Goal: Information Seeking & Learning: Learn about a topic

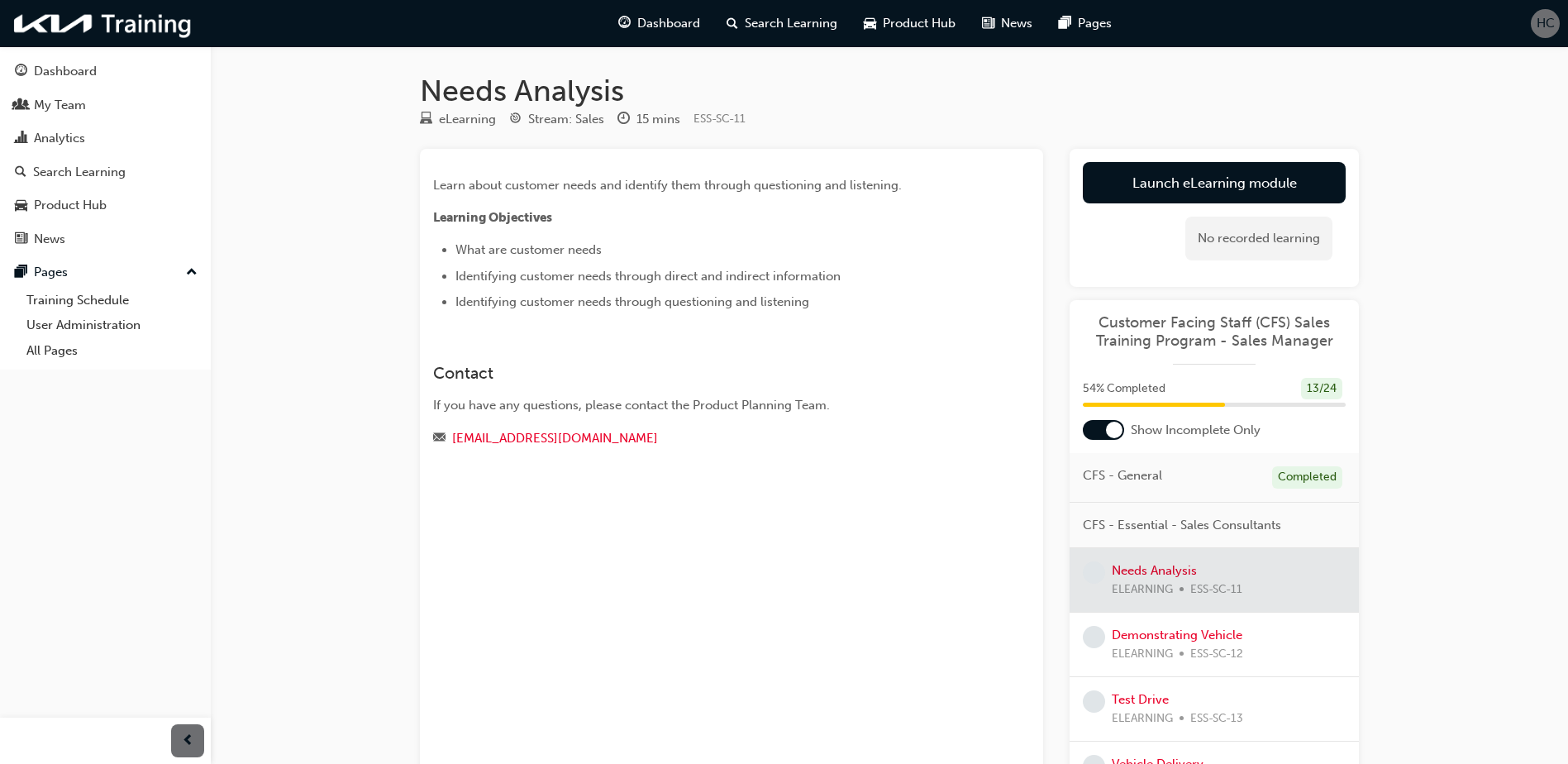
drag, startPoint x: 0, startPoint y: 0, endPoint x: 814, endPoint y: 586, distance: 1003.0
click at [814, 586] on div "Learn about customer needs and identify them through questioning and listening.…" at bounding box center [731, 466] width 623 height 635
click at [1154, 178] on link "Launch eLearning module" at bounding box center [1214, 183] width 263 height 42
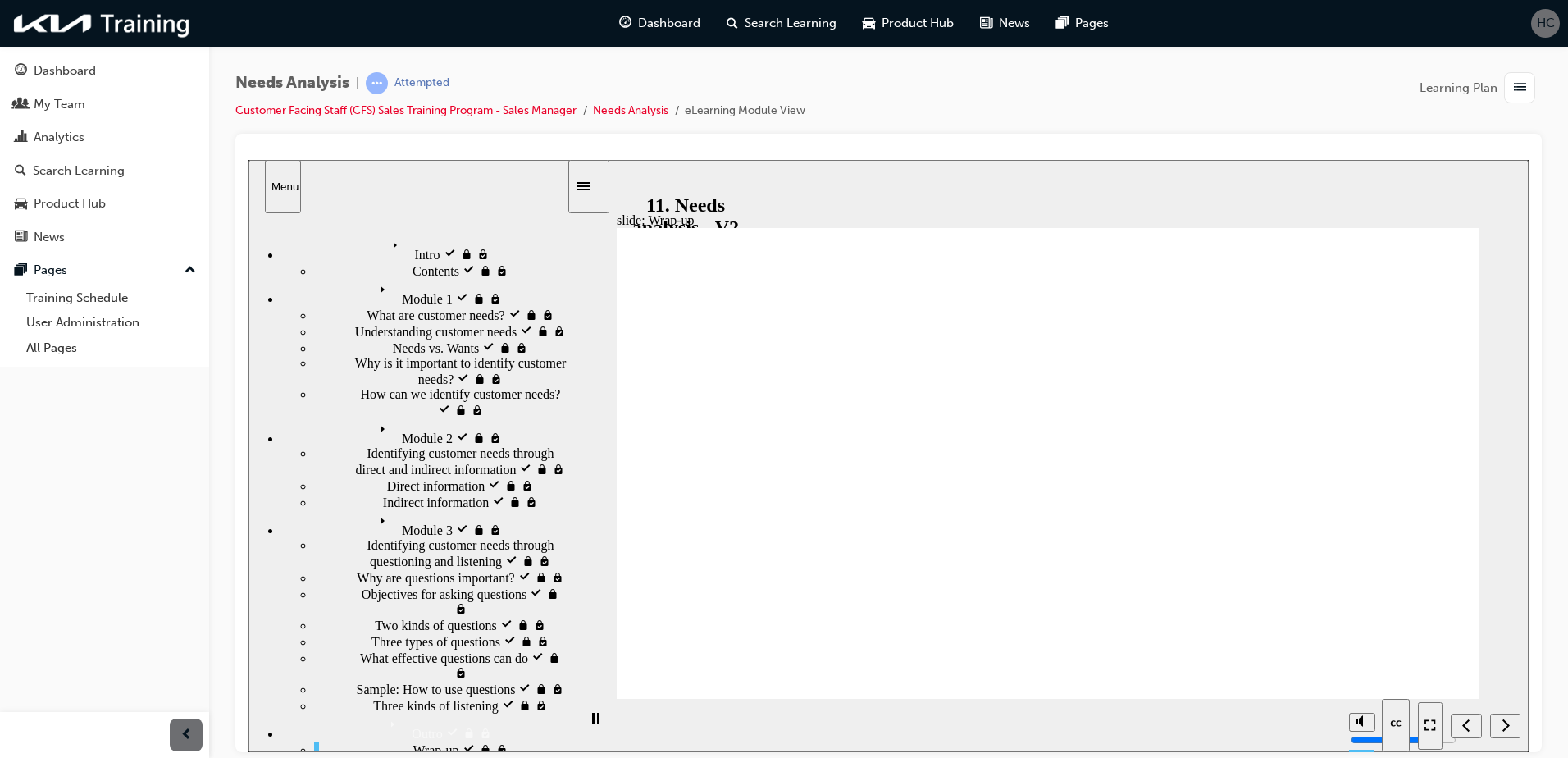
drag, startPoint x: 1326, startPoint y: 545, endPoint x: 857, endPoint y: 517, distance: 469.8
drag, startPoint x: 1285, startPoint y: 448, endPoint x: 1018, endPoint y: 514, distance: 275.0
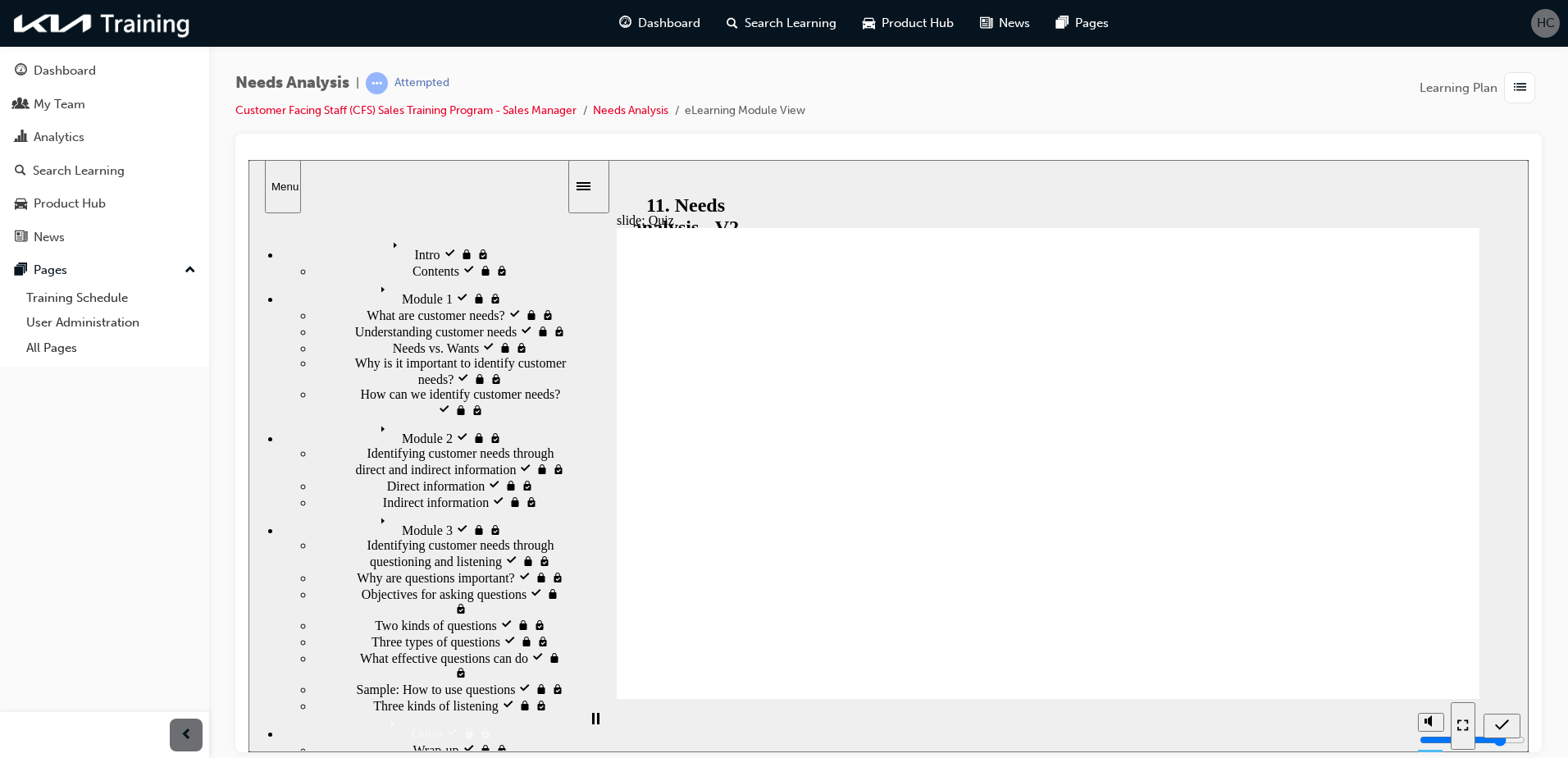
drag, startPoint x: 1389, startPoint y: 672, endPoint x: 1078, endPoint y: 558, distance: 331.2
radio input "true"
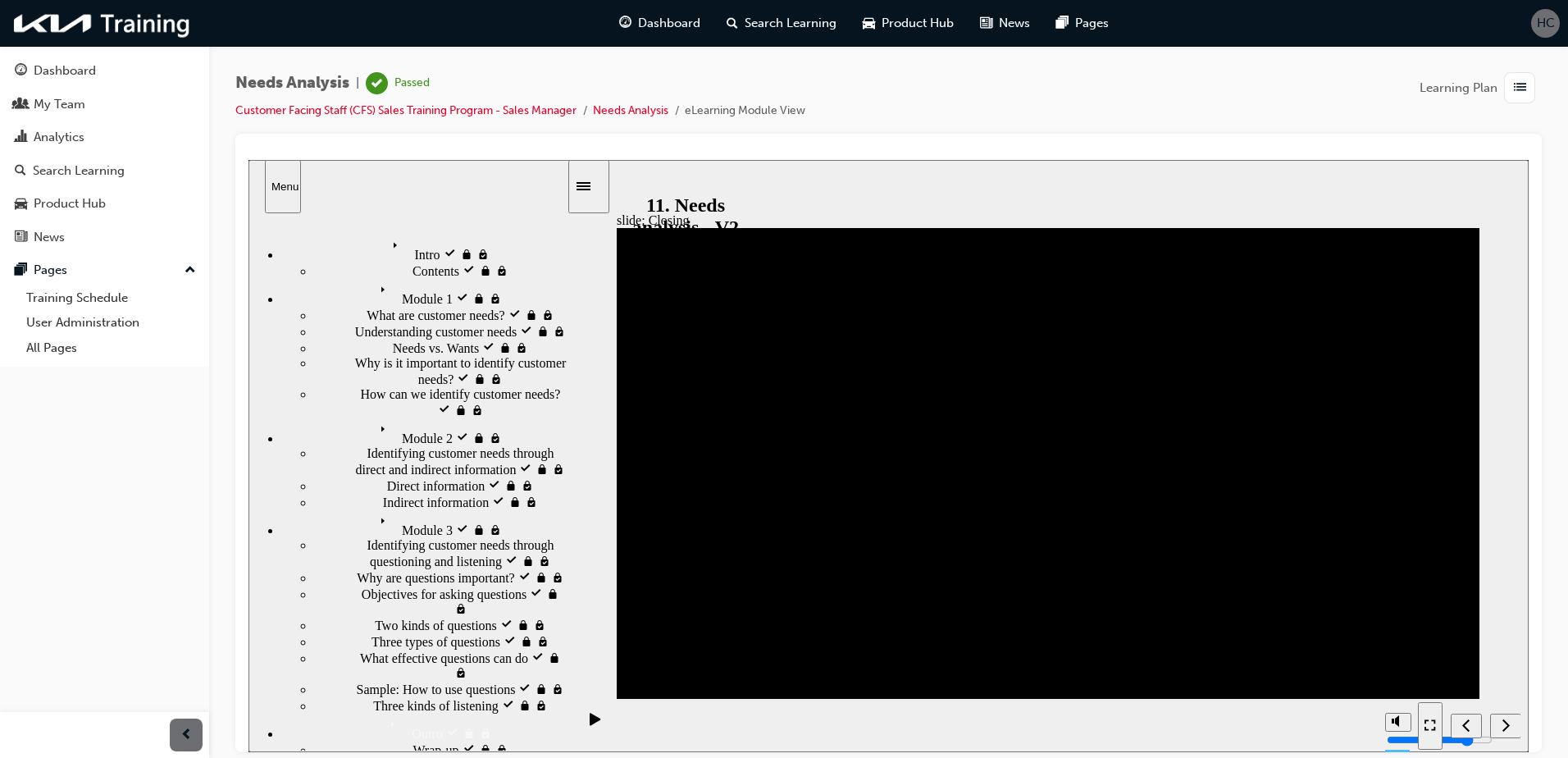
click at [1520, 78] on span "list-icon" at bounding box center [1520, 88] width 12 height 21
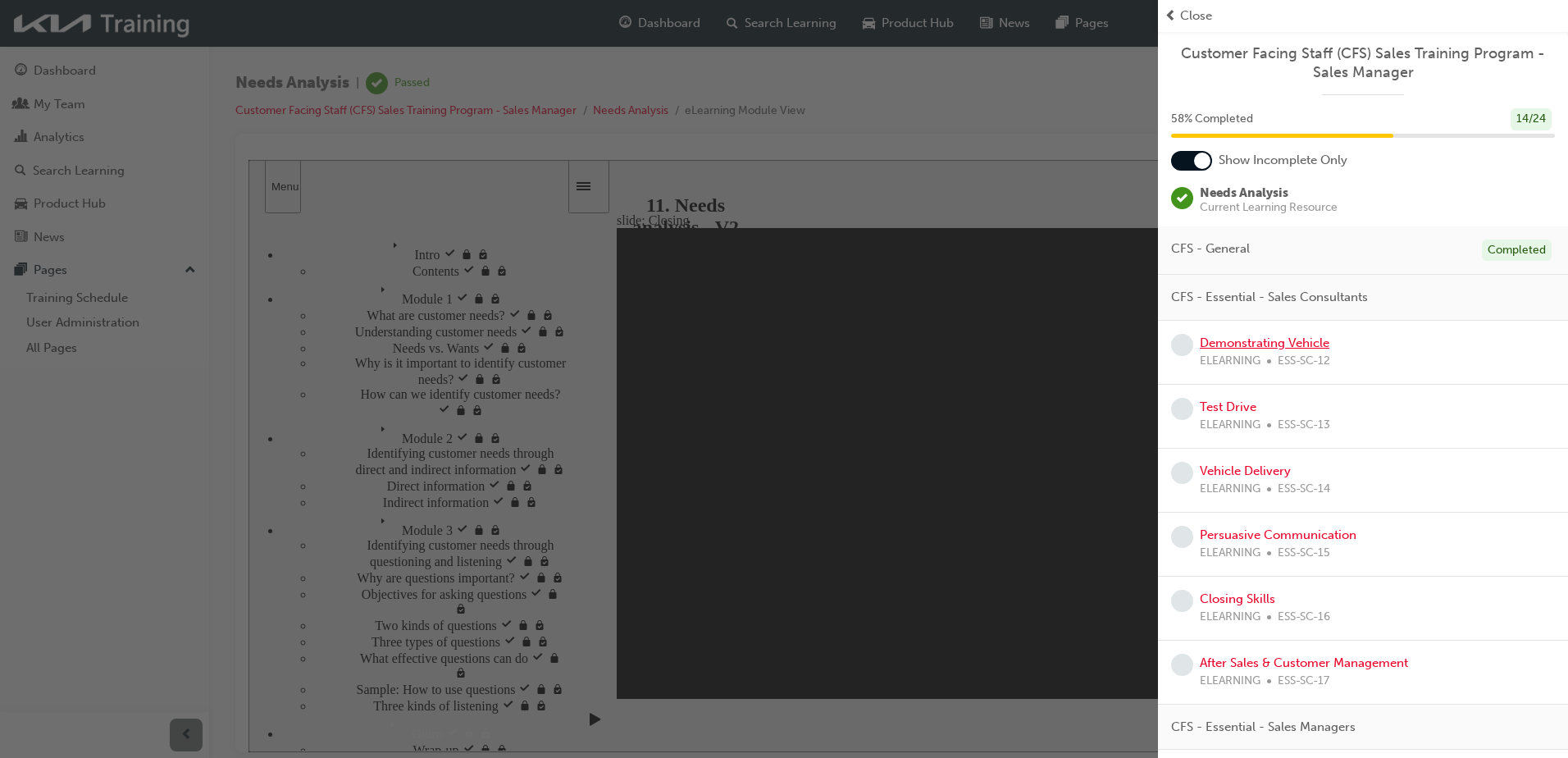
click at [1300, 349] on link "Demonstrating Vehicle" at bounding box center [1263, 342] width 129 height 15
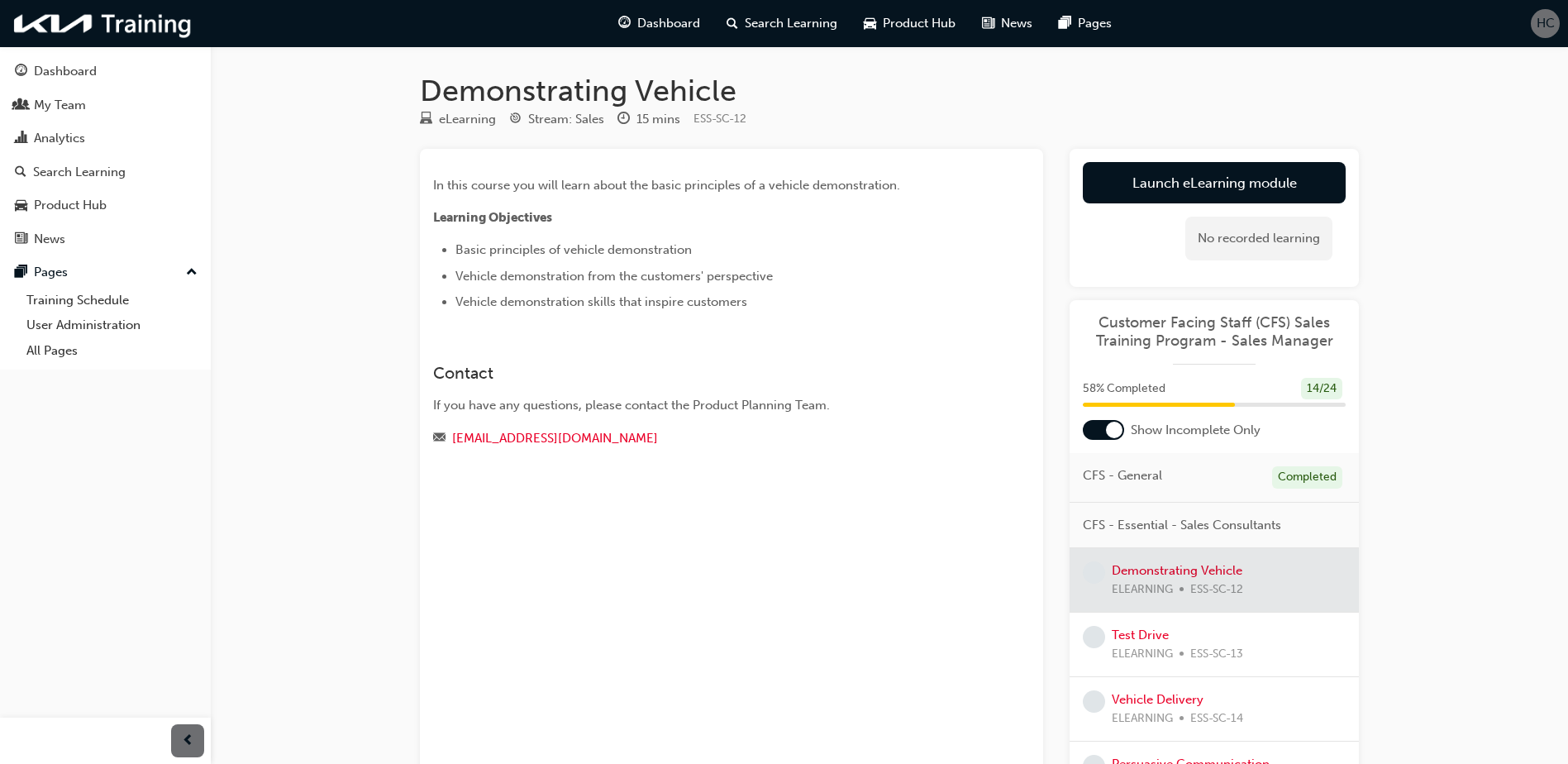
click at [608, 549] on div "In this course you will learn about the basic principles of a vehicle demonstra…" at bounding box center [731, 466] width 623 height 635
click at [1115, 181] on link "Launch eLearning module" at bounding box center [1214, 183] width 263 height 42
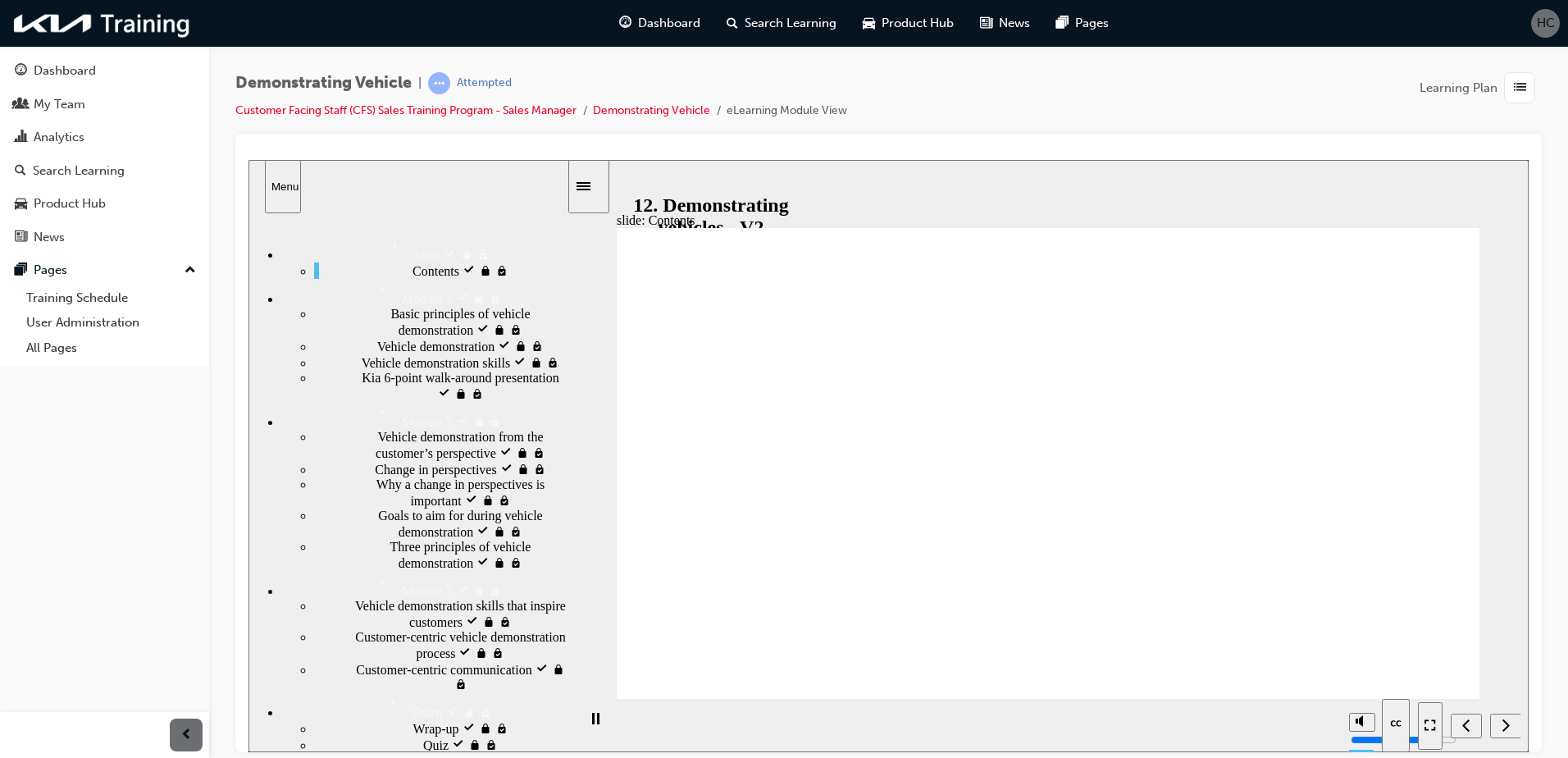
click at [1495, 659] on div "slide: Contents Rectangle 1 1. Basic principles of vehicle demonstration Group …" at bounding box center [888, 454] width 1280 height 592
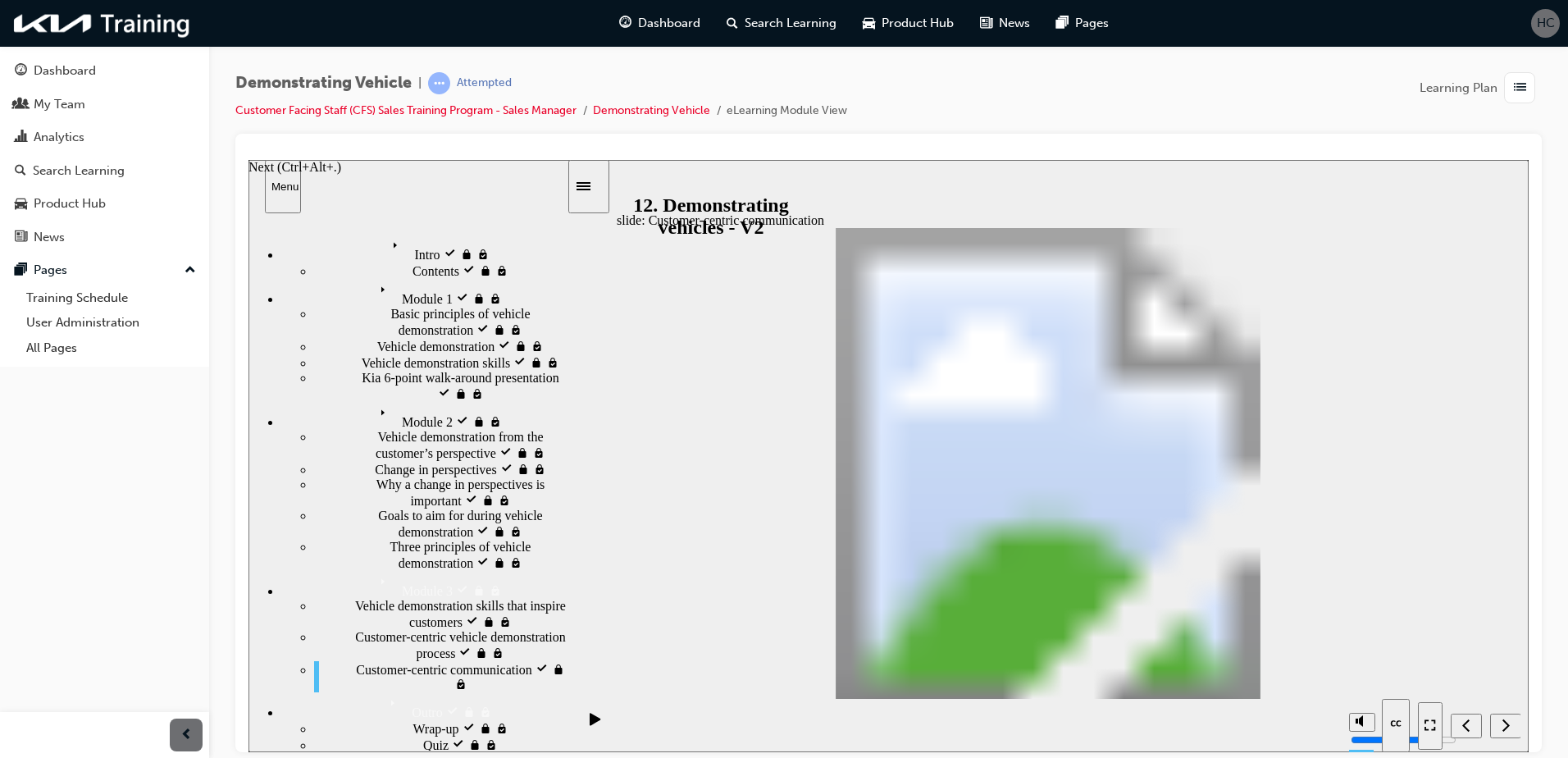
click at [1500, 725] on div "Next (Ctrl+Alt+Period)" at bounding box center [1505, 724] width 18 height 17
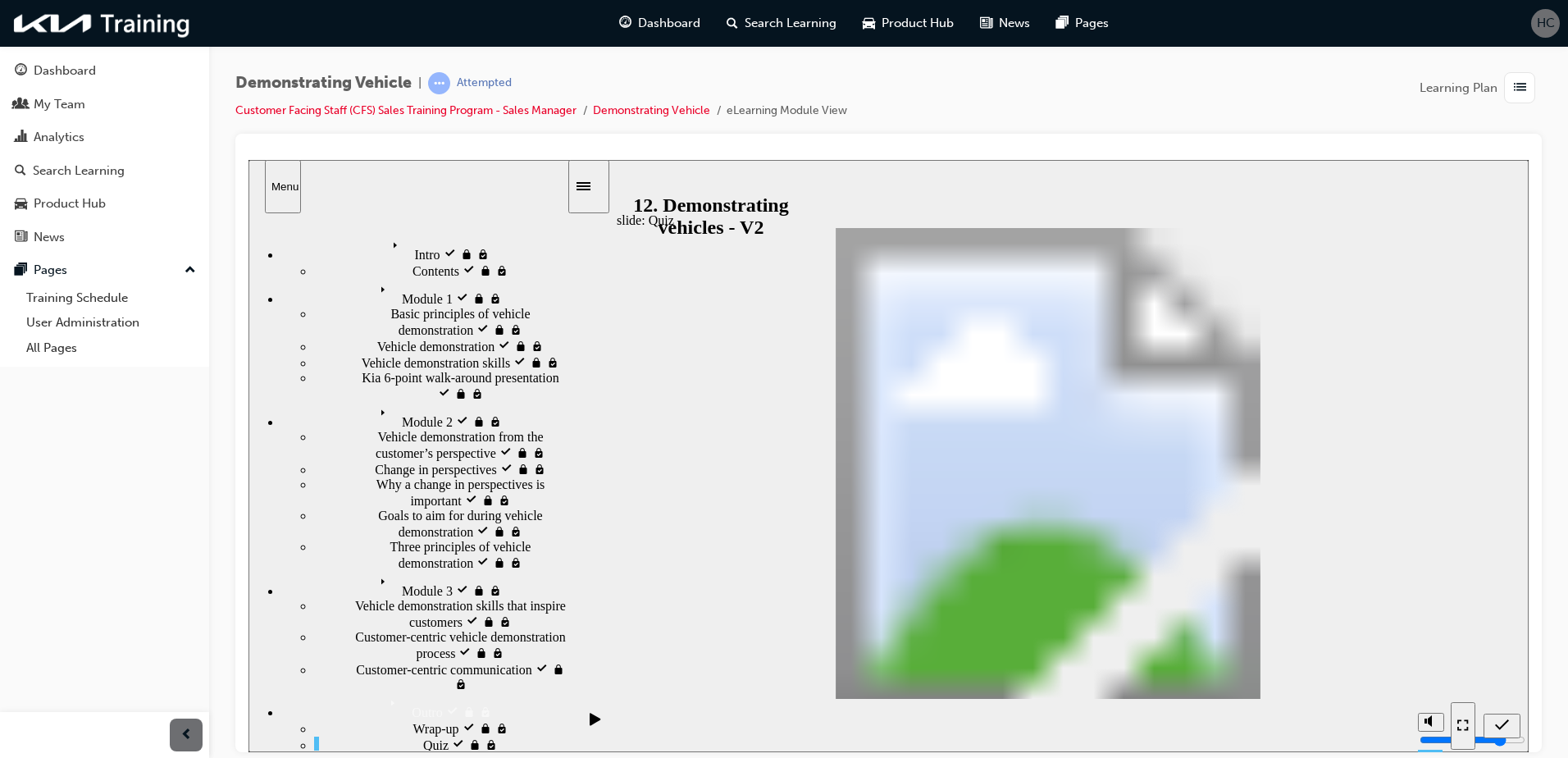
drag, startPoint x: 1350, startPoint y: 432, endPoint x: 1137, endPoint y: 505, distance: 225.2
drag, startPoint x: 1347, startPoint y: 569, endPoint x: 1125, endPoint y: 602, distance: 224.4
drag, startPoint x: 1123, startPoint y: 595, endPoint x: 940, endPoint y: 595, distance: 183.0
drag, startPoint x: 1321, startPoint y: 525, endPoint x: 1095, endPoint y: 600, distance: 238.1
drag, startPoint x: 1333, startPoint y: 602, endPoint x: 753, endPoint y: 503, distance: 588.4
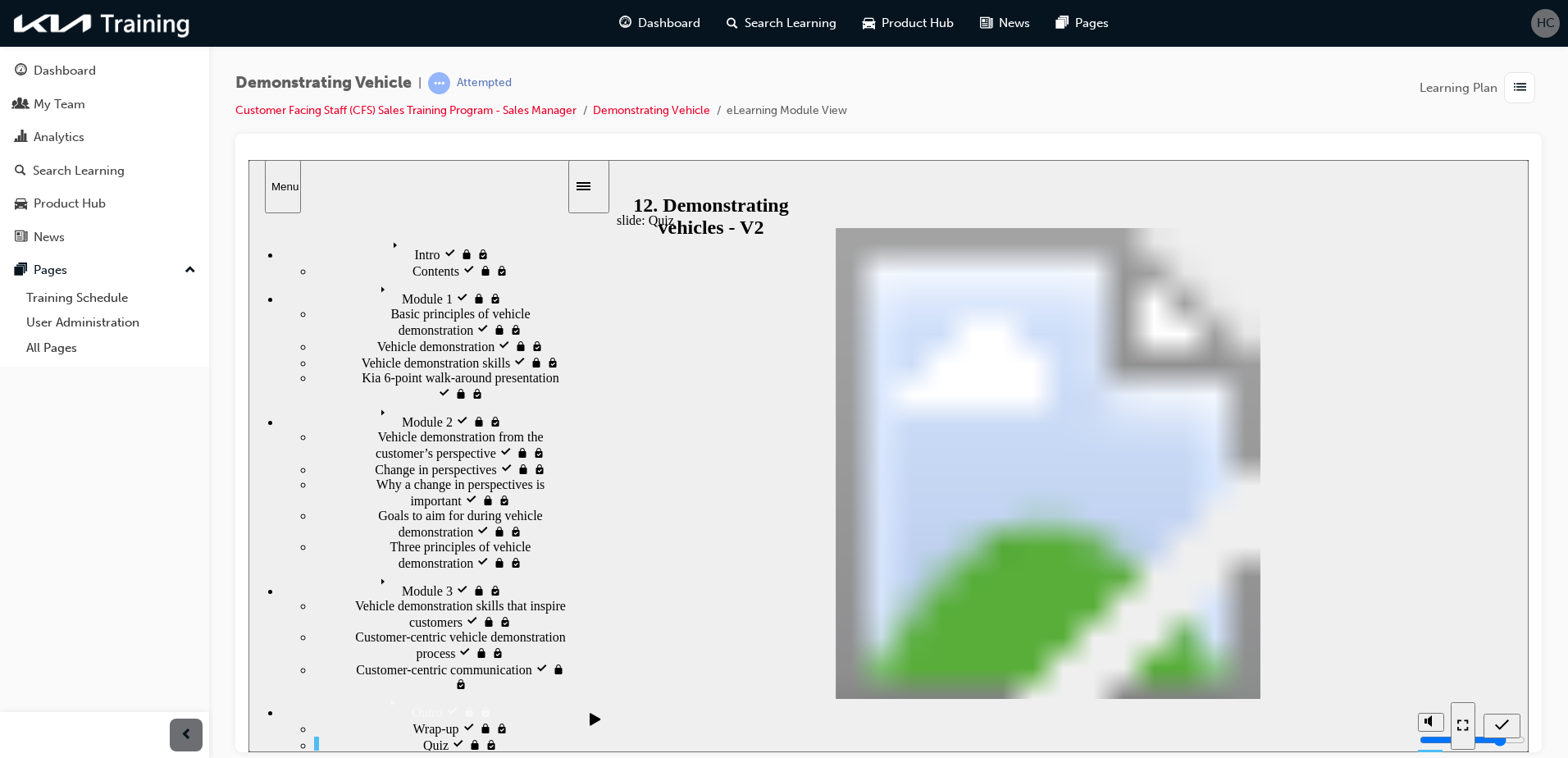
drag, startPoint x: 1355, startPoint y: 397, endPoint x: 1000, endPoint y: 440, distance: 357.6
drag, startPoint x: 1369, startPoint y: 474, endPoint x: 984, endPoint y: 505, distance: 386.2
drag, startPoint x: 971, startPoint y: 581, endPoint x: 987, endPoint y: 519, distance: 64.0
drag, startPoint x: 971, startPoint y: 438, endPoint x: 1317, endPoint y: 432, distance: 346.1
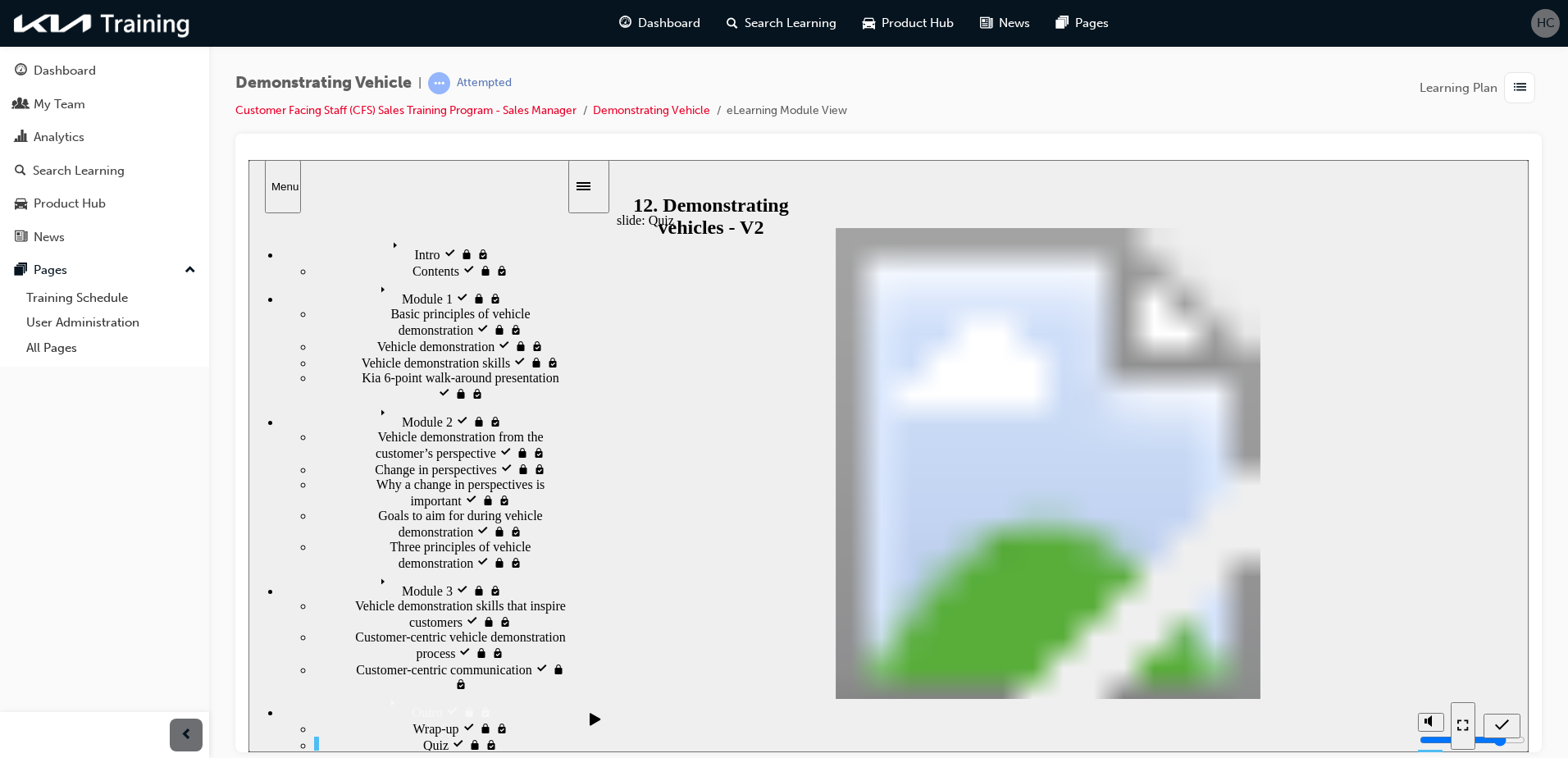
drag, startPoint x: 943, startPoint y: 594, endPoint x: 956, endPoint y: 433, distance: 161.5
drag, startPoint x: 1341, startPoint y: 398, endPoint x: 945, endPoint y: 591, distance: 440.5
radio input "false"
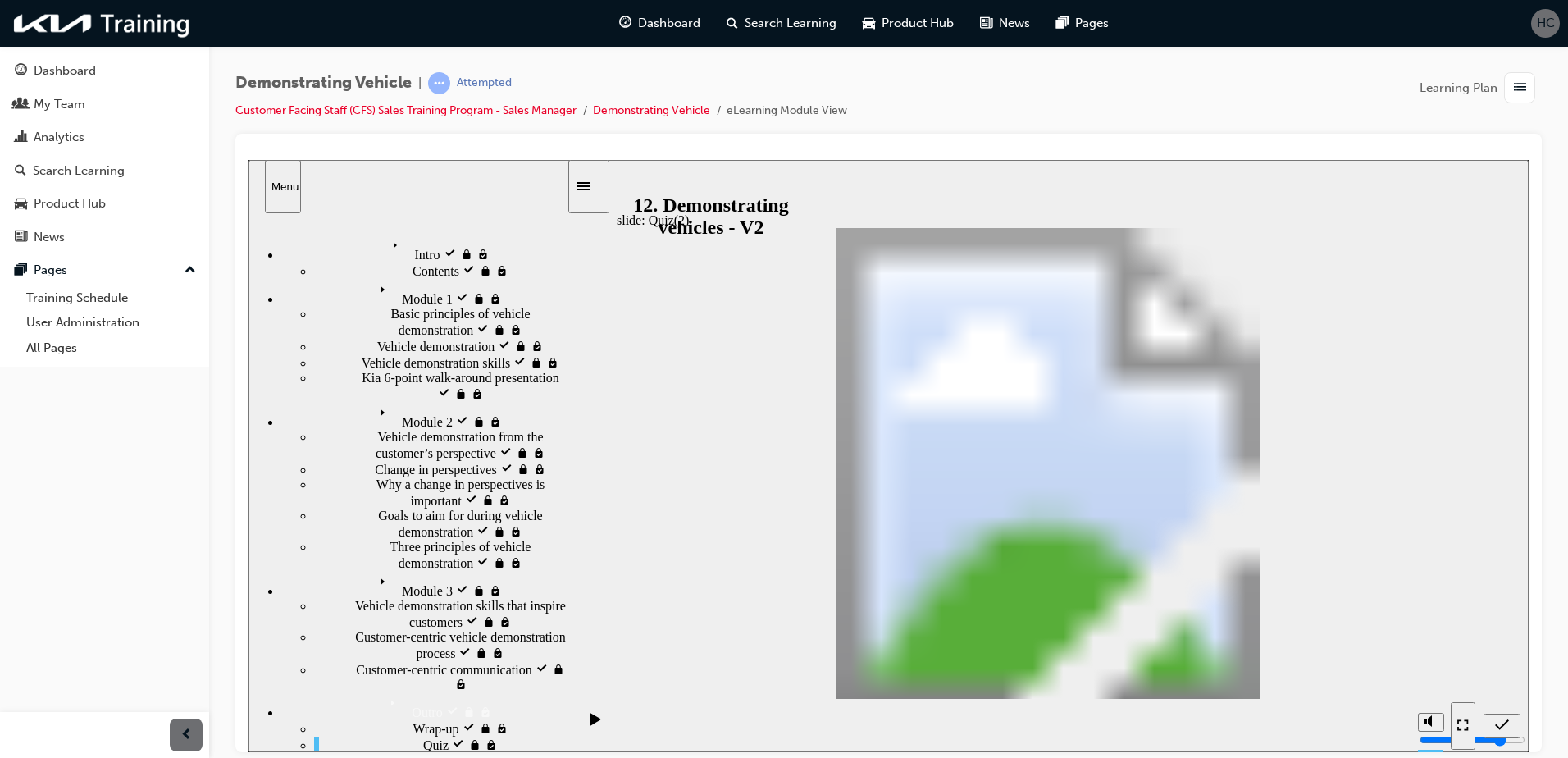
radio input "true"
radio input "false"
radio input "true"
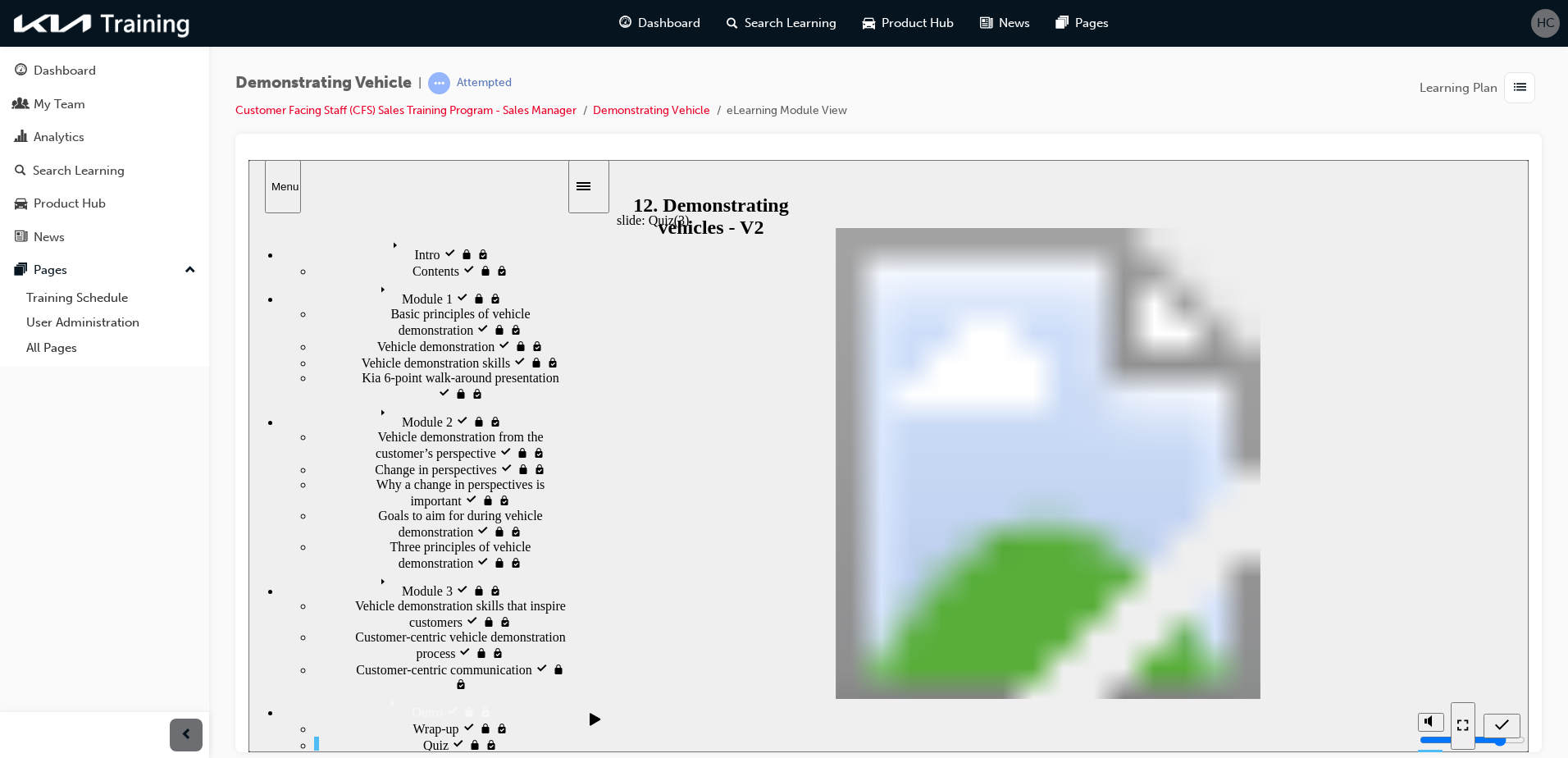
drag, startPoint x: 1205, startPoint y: 456, endPoint x: 835, endPoint y: 448, distance: 370.1
drag, startPoint x: 960, startPoint y: 444, endPoint x: 948, endPoint y: 625, distance: 181.4
drag, startPoint x: 1218, startPoint y: 507, endPoint x: 823, endPoint y: 510, distance: 395.0
drag, startPoint x: 1241, startPoint y: 574, endPoint x: 826, endPoint y: 422, distance: 442.0
drag, startPoint x: 941, startPoint y: 515, endPoint x: 933, endPoint y: 607, distance: 92.3
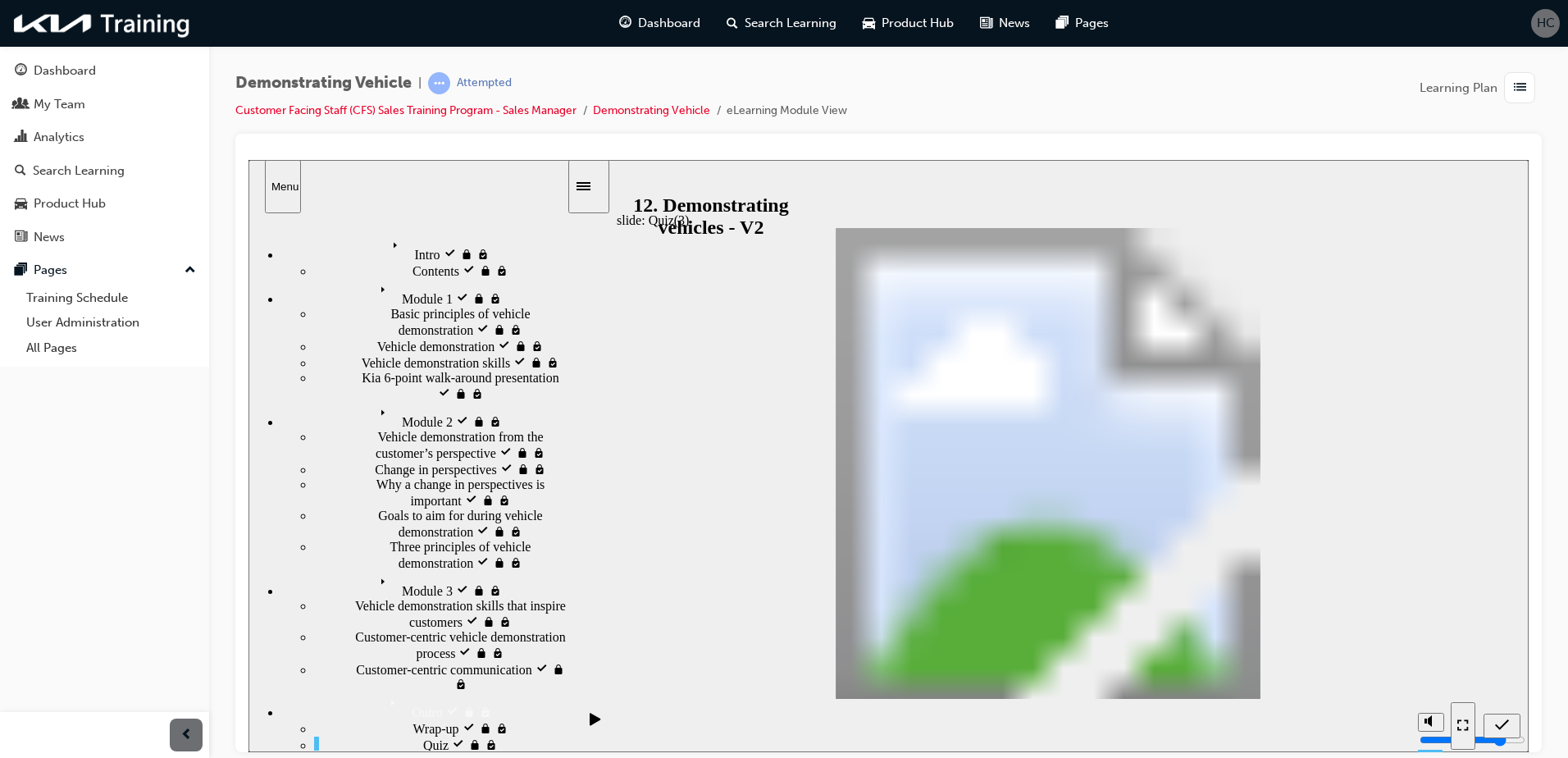
drag, startPoint x: 933, startPoint y: 607, endPoint x: 924, endPoint y: 520, distance: 87.5
drag, startPoint x: 1193, startPoint y: 437, endPoint x: 842, endPoint y: 591, distance: 383.3
drag, startPoint x: 920, startPoint y: 595, endPoint x: 1301, endPoint y: 497, distance: 393.4
drag, startPoint x: 983, startPoint y: 436, endPoint x: 985, endPoint y: 614, distance: 178.0
drag, startPoint x: 1212, startPoint y: 451, endPoint x: 837, endPoint y: 437, distance: 375.3
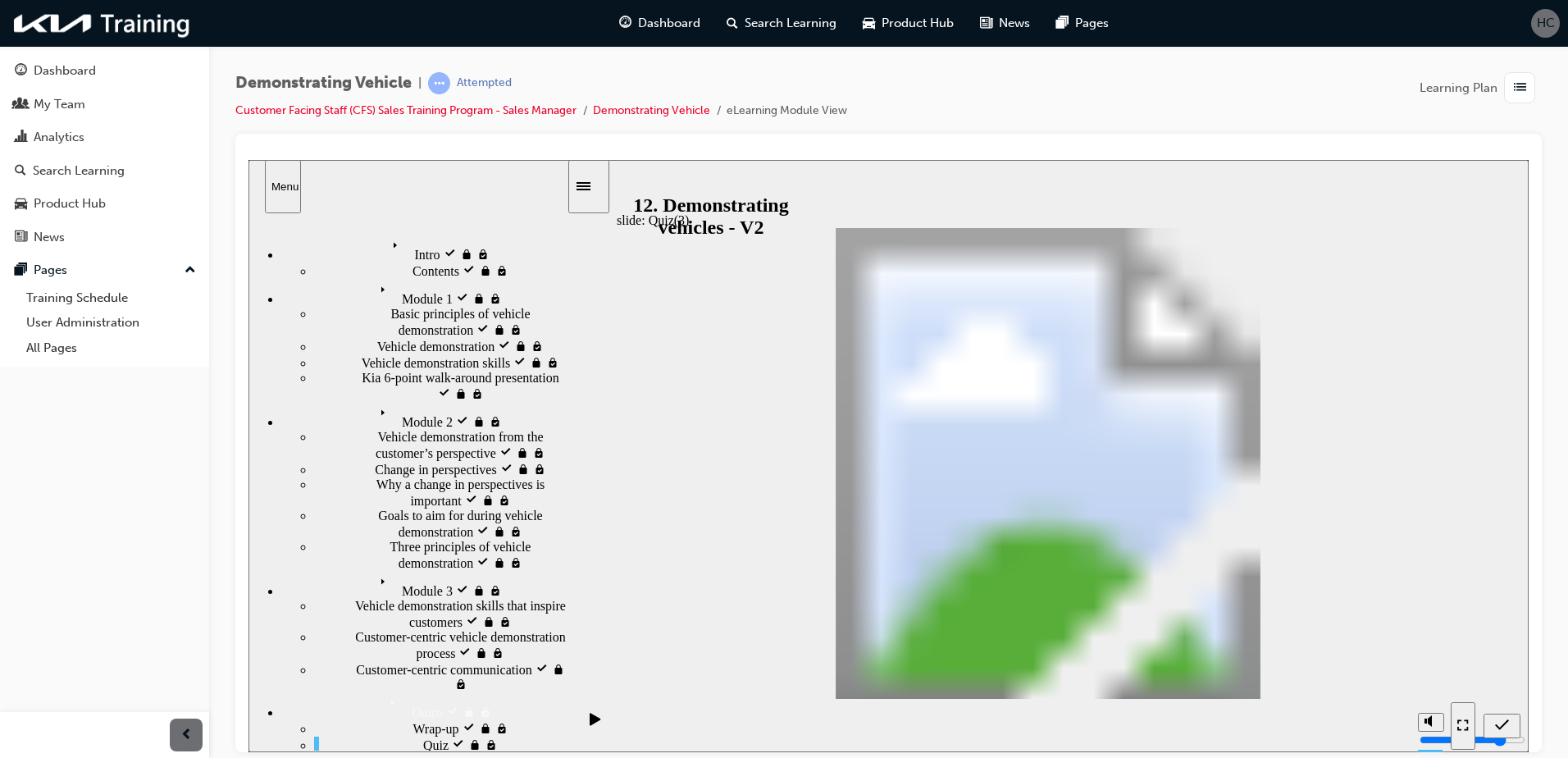
drag, startPoint x: 869, startPoint y: 447, endPoint x: 1367, endPoint y: 466, distance: 498.4
drag, startPoint x: 944, startPoint y: 515, endPoint x: 1296, endPoint y: 515, distance: 352.0
drag, startPoint x: 928, startPoint y: 601, endPoint x: 1296, endPoint y: 571, distance: 369.2
drag, startPoint x: 1213, startPoint y: 445, endPoint x: 1135, endPoint y: 447, distance: 78.0
drag, startPoint x: 1270, startPoint y: 465, endPoint x: 884, endPoint y: 465, distance: 386.0
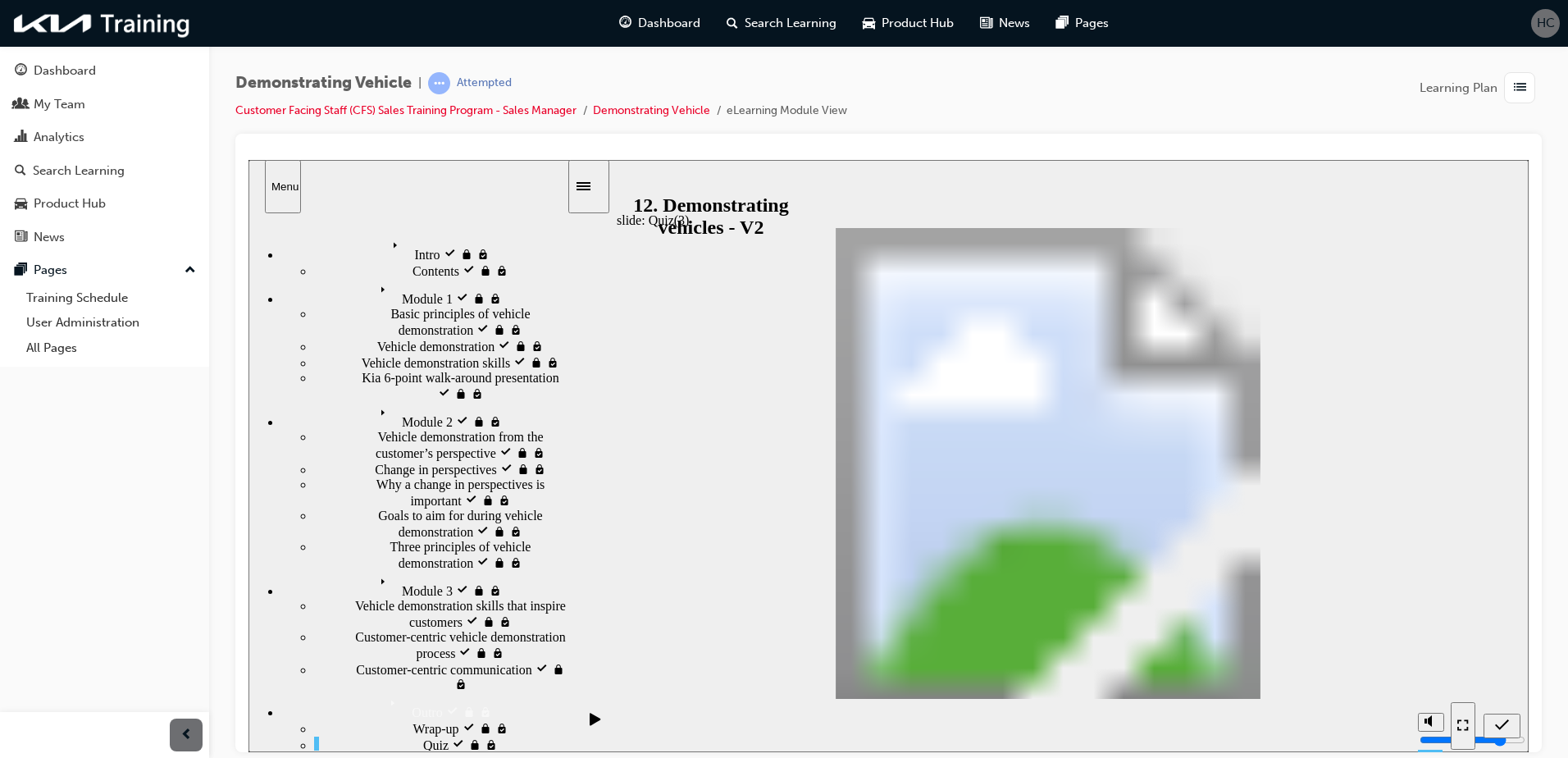
drag, startPoint x: 1236, startPoint y: 508, endPoint x: 893, endPoint y: 597, distance: 354.4
drag, startPoint x: 1210, startPoint y: 580, endPoint x: 825, endPoint y: 524, distance: 389.1
drag, startPoint x: 911, startPoint y: 453, endPoint x: 1303, endPoint y: 454, distance: 392.0
drag, startPoint x: 940, startPoint y: 612, endPoint x: 941, endPoint y: 449, distance: 163.0
drag, startPoint x: 1227, startPoint y: 440, endPoint x: 830, endPoint y: 601, distance: 428.4
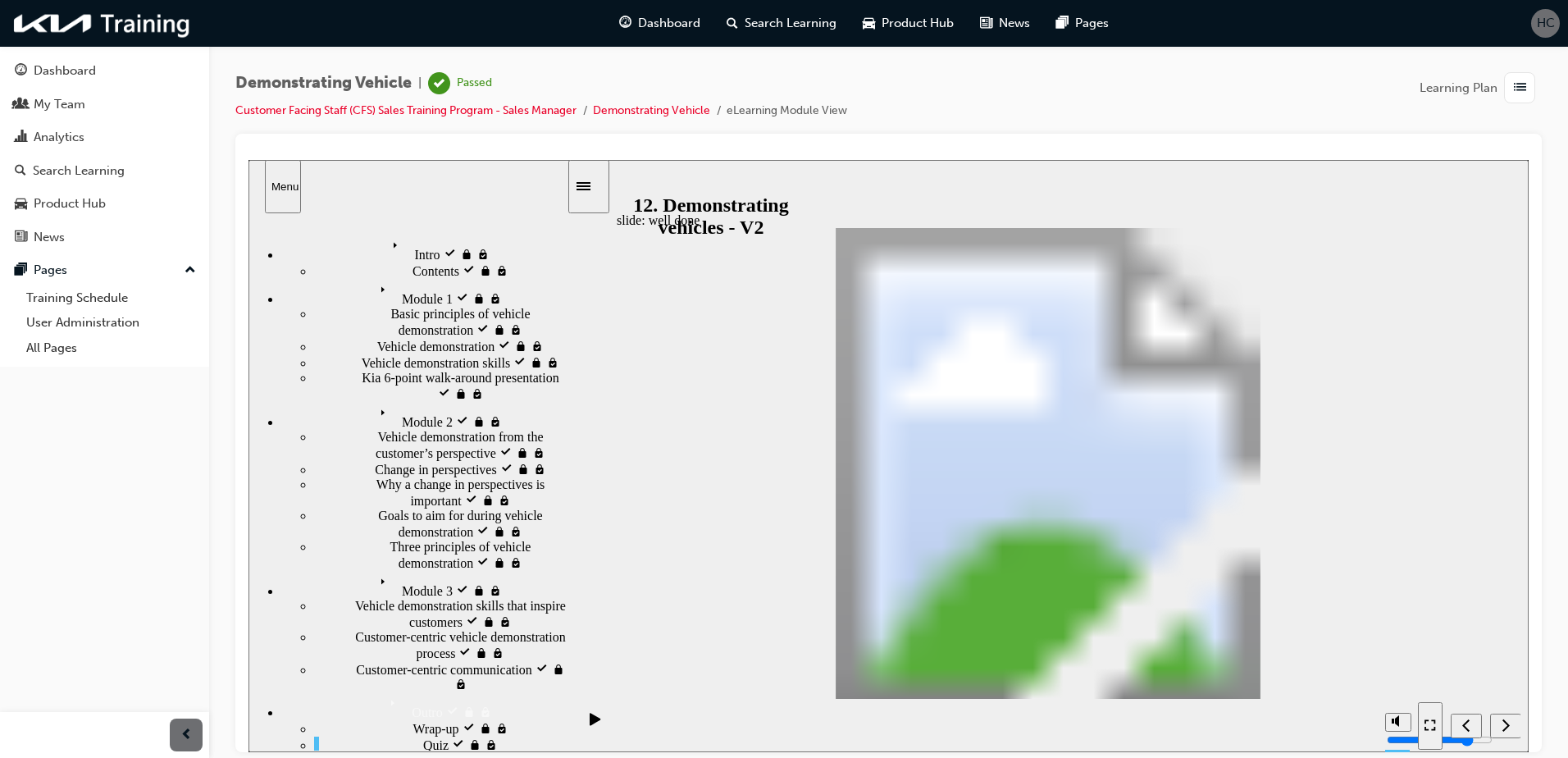
click at [1506, 91] on div "button" at bounding box center [1520, 88] width 32 height 32
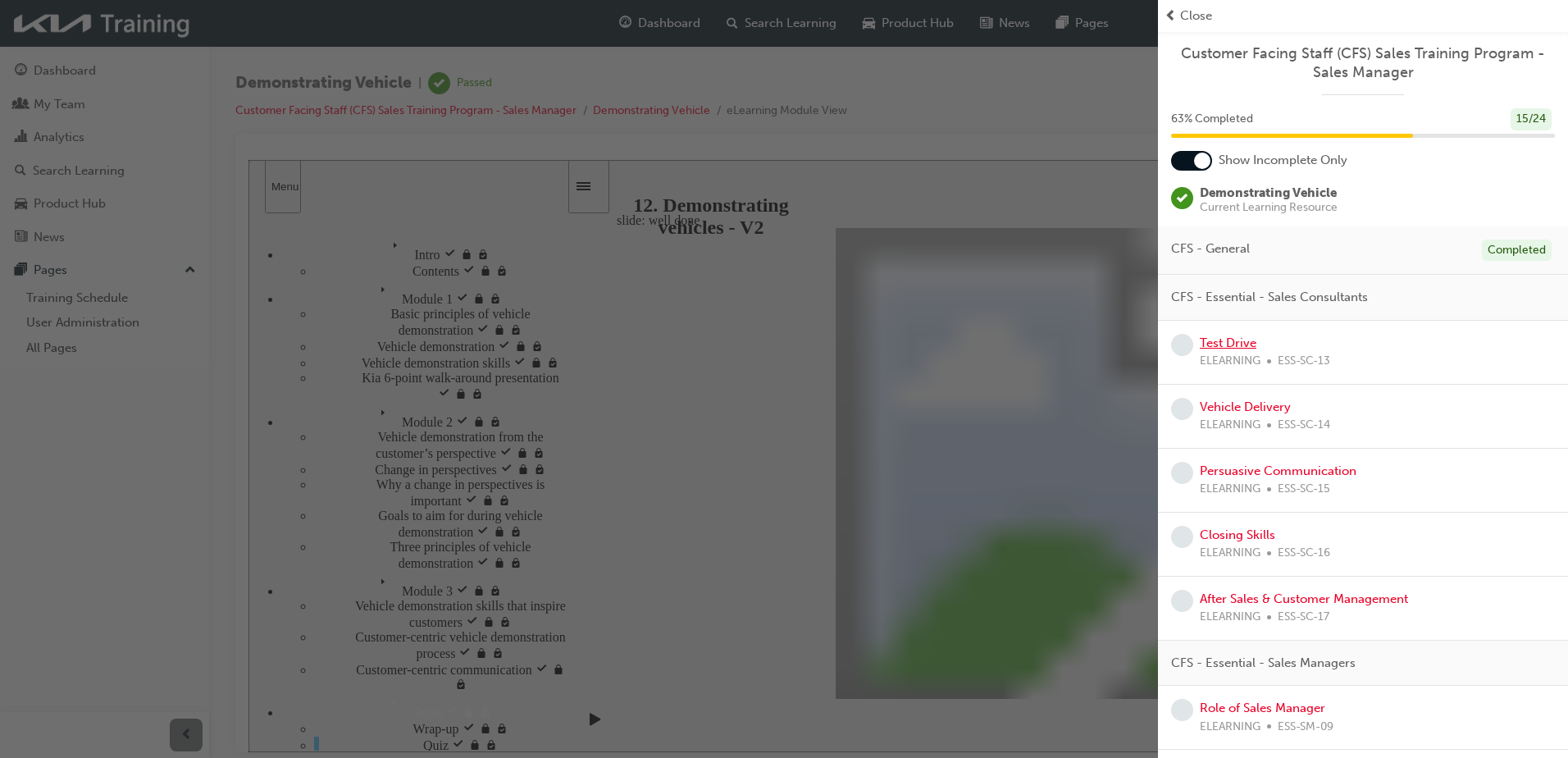
click at [1234, 344] on link "Test Drive" at bounding box center [1227, 342] width 56 height 15
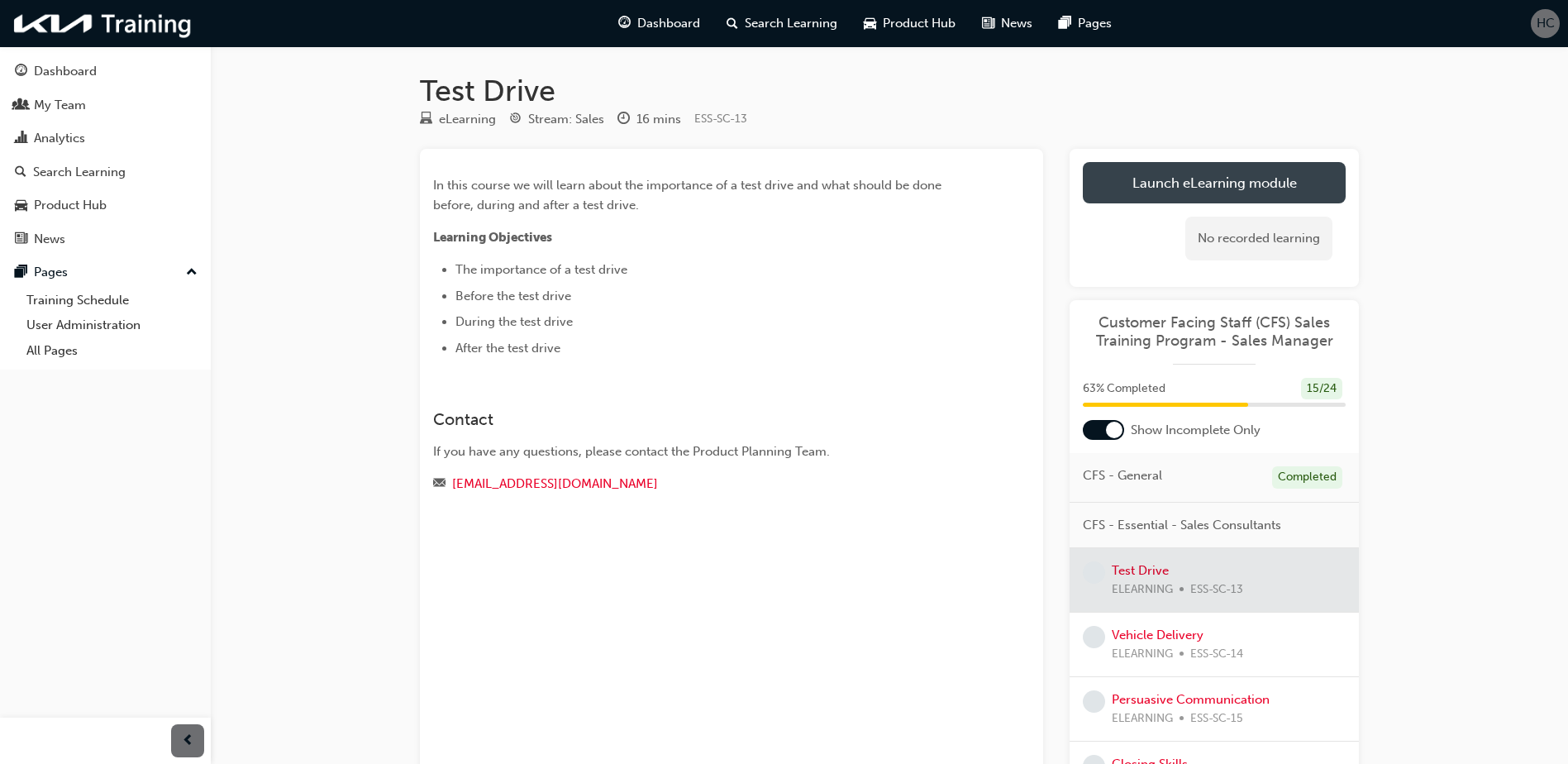
click at [1193, 199] on link "Launch eLearning module" at bounding box center [1214, 183] width 263 height 42
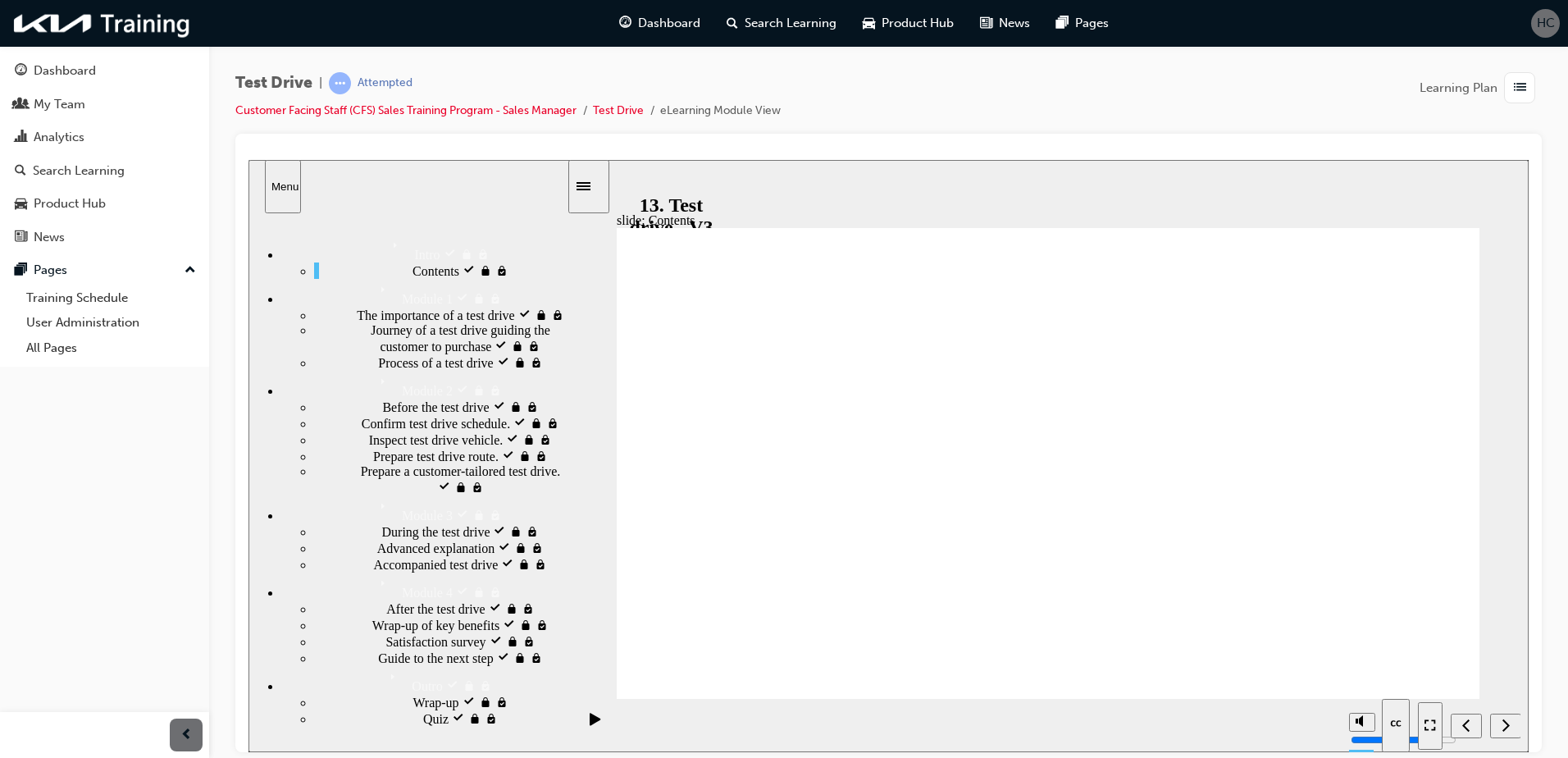
click at [1044, 91] on div "Test Drive | Attempted Customer Facing Staff (CFS) Sales Training Program - Sal…" at bounding box center [888, 103] width 1306 height 61
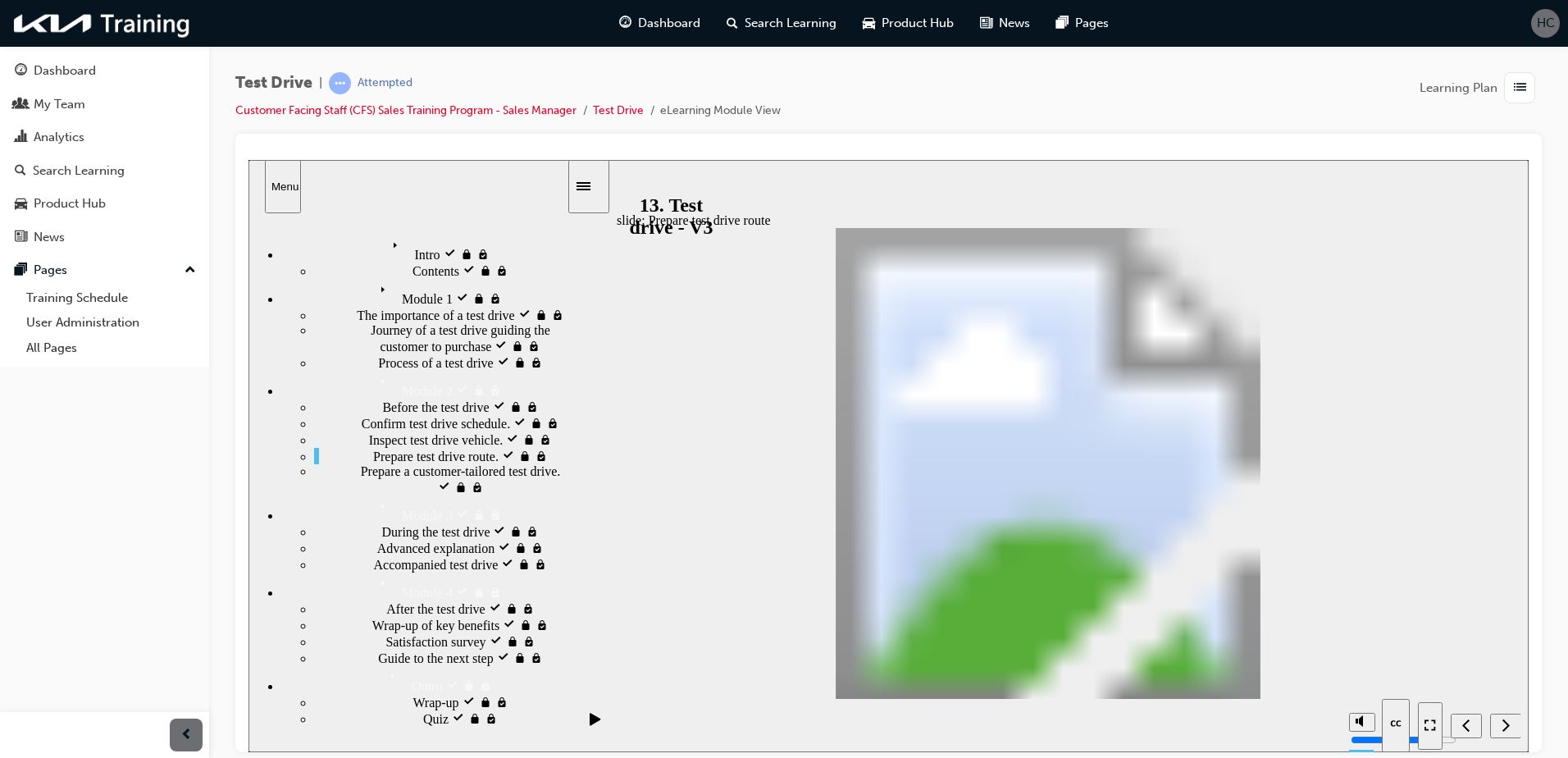
drag, startPoint x: 1329, startPoint y: 618, endPoint x: 1334, endPoint y: 587, distance: 31.4
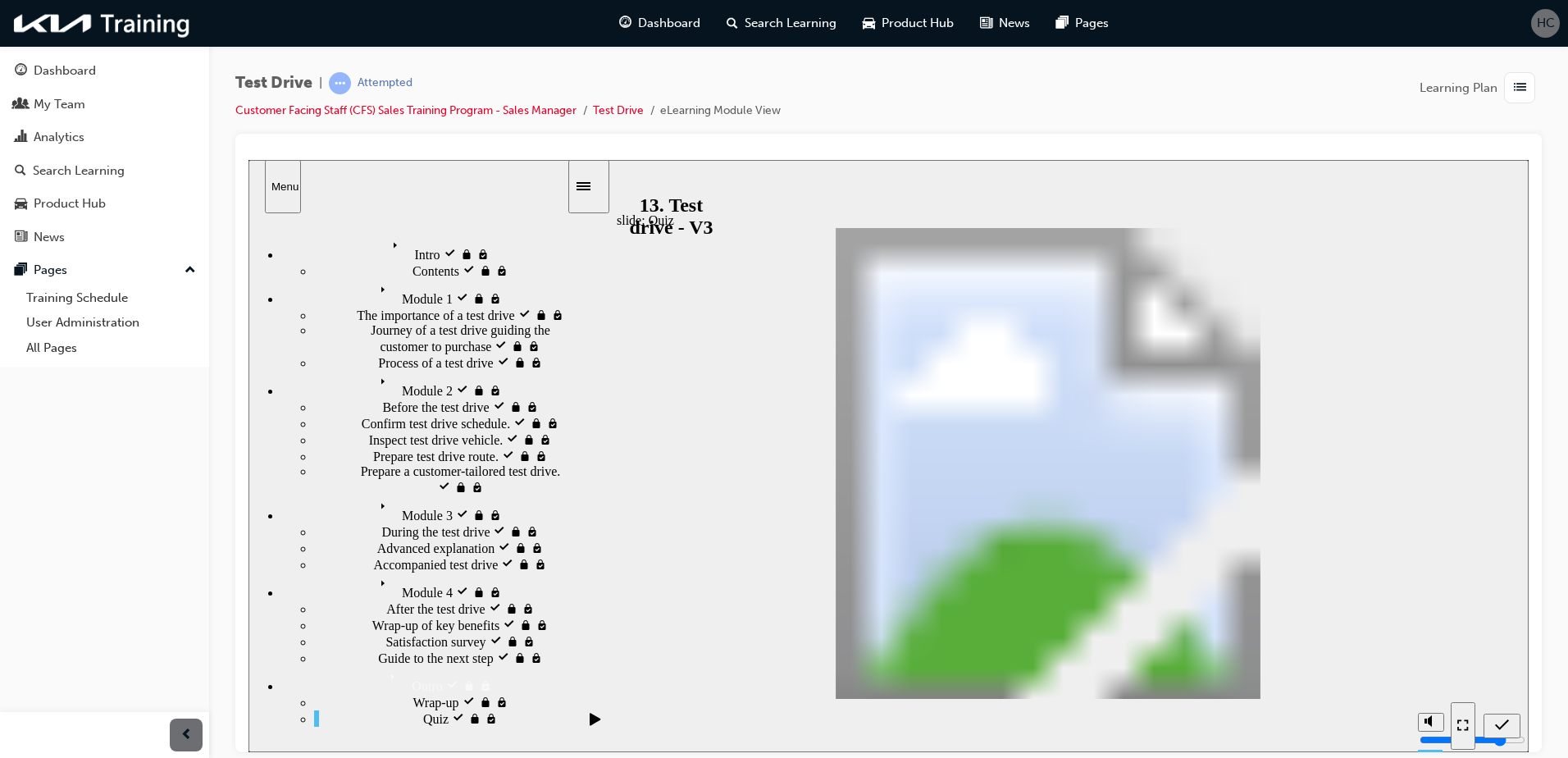
radio input "false"
radio input "true"
drag, startPoint x: 1391, startPoint y: 670, endPoint x: 1118, endPoint y: 546, distance: 299.8
drag, startPoint x: 1317, startPoint y: 452, endPoint x: 1067, endPoint y: 442, distance: 250.2
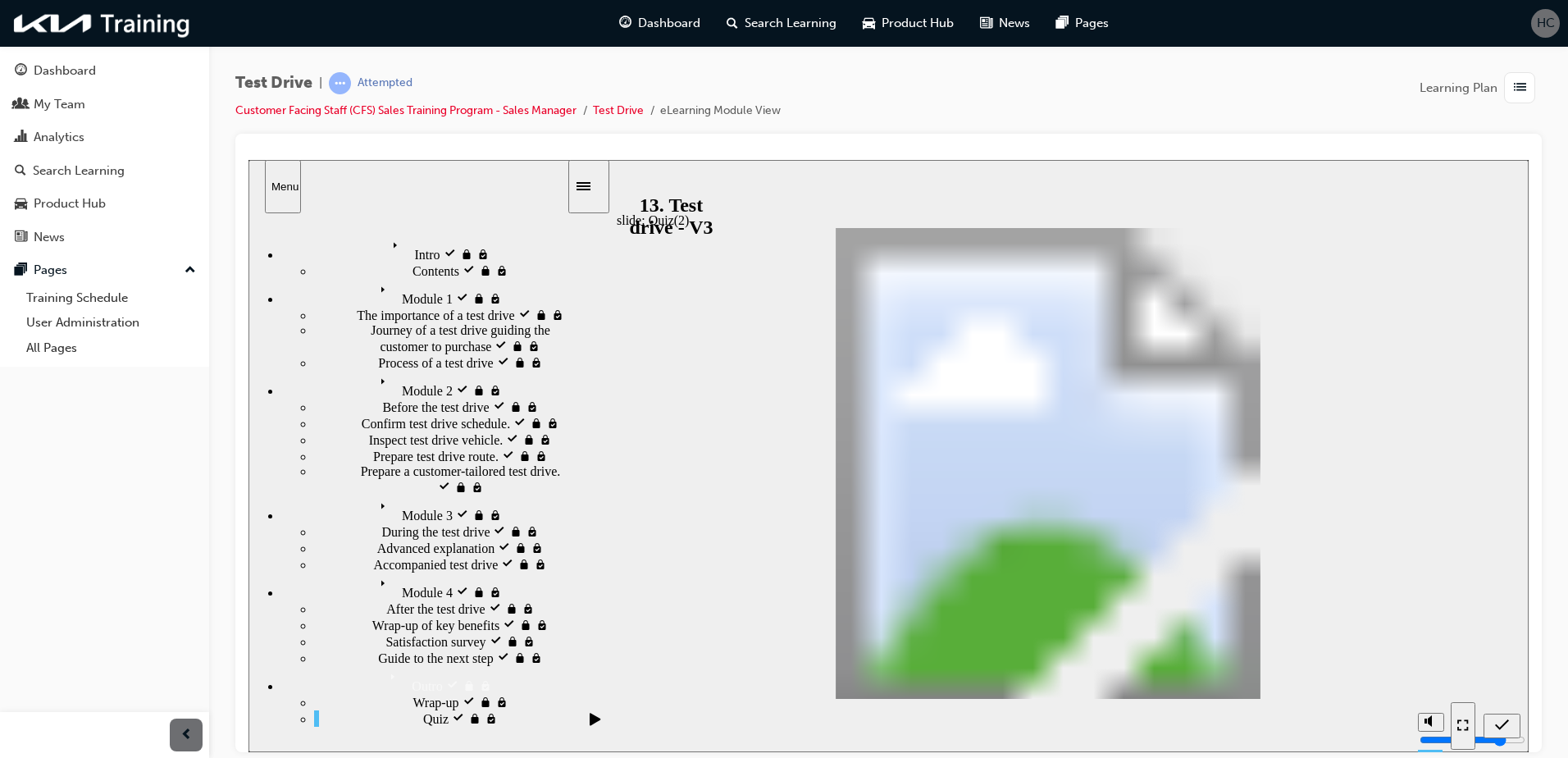
drag, startPoint x: 1317, startPoint y: 506, endPoint x: 836, endPoint y: 429, distance: 487.1
drag, startPoint x: 937, startPoint y: 476, endPoint x: 1123, endPoint y: 427, distance: 192.3
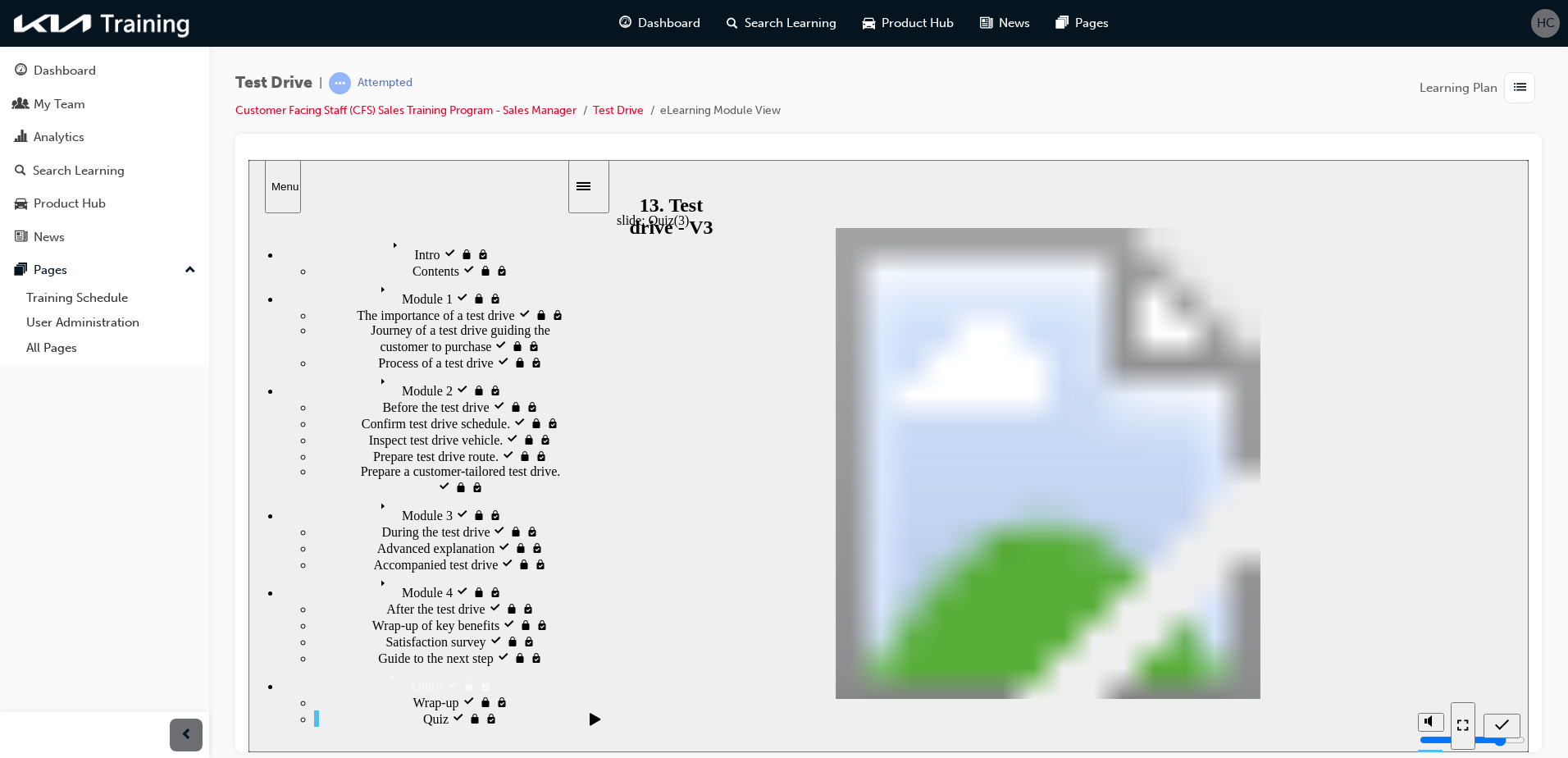
radio input "false"
radio input "true"
click at [1514, 96] on span "list-icon" at bounding box center [1520, 88] width 12 height 21
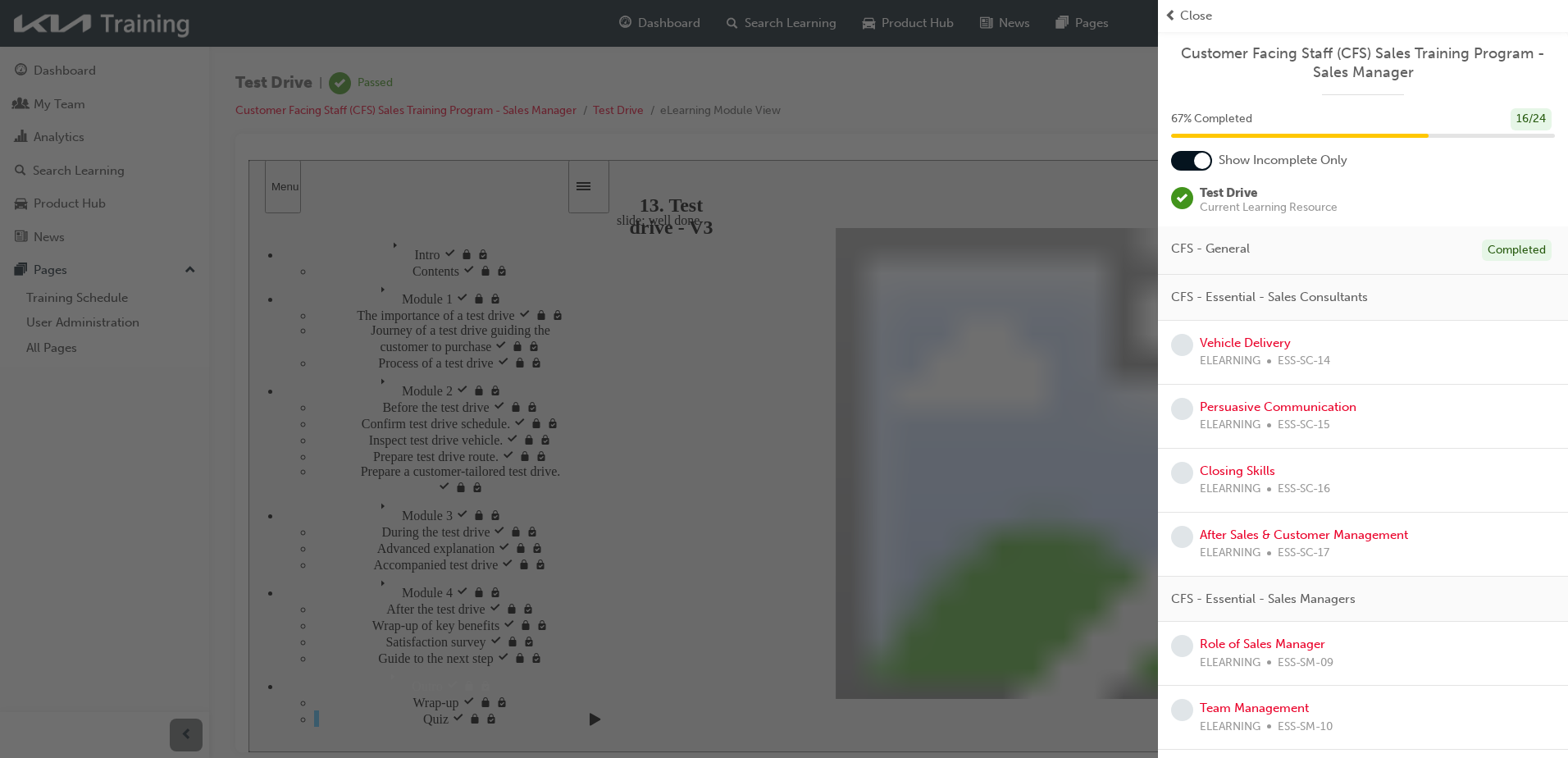
click at [1057, 286] on div "button" at bounding box center [579, 379] width 1158 height 758
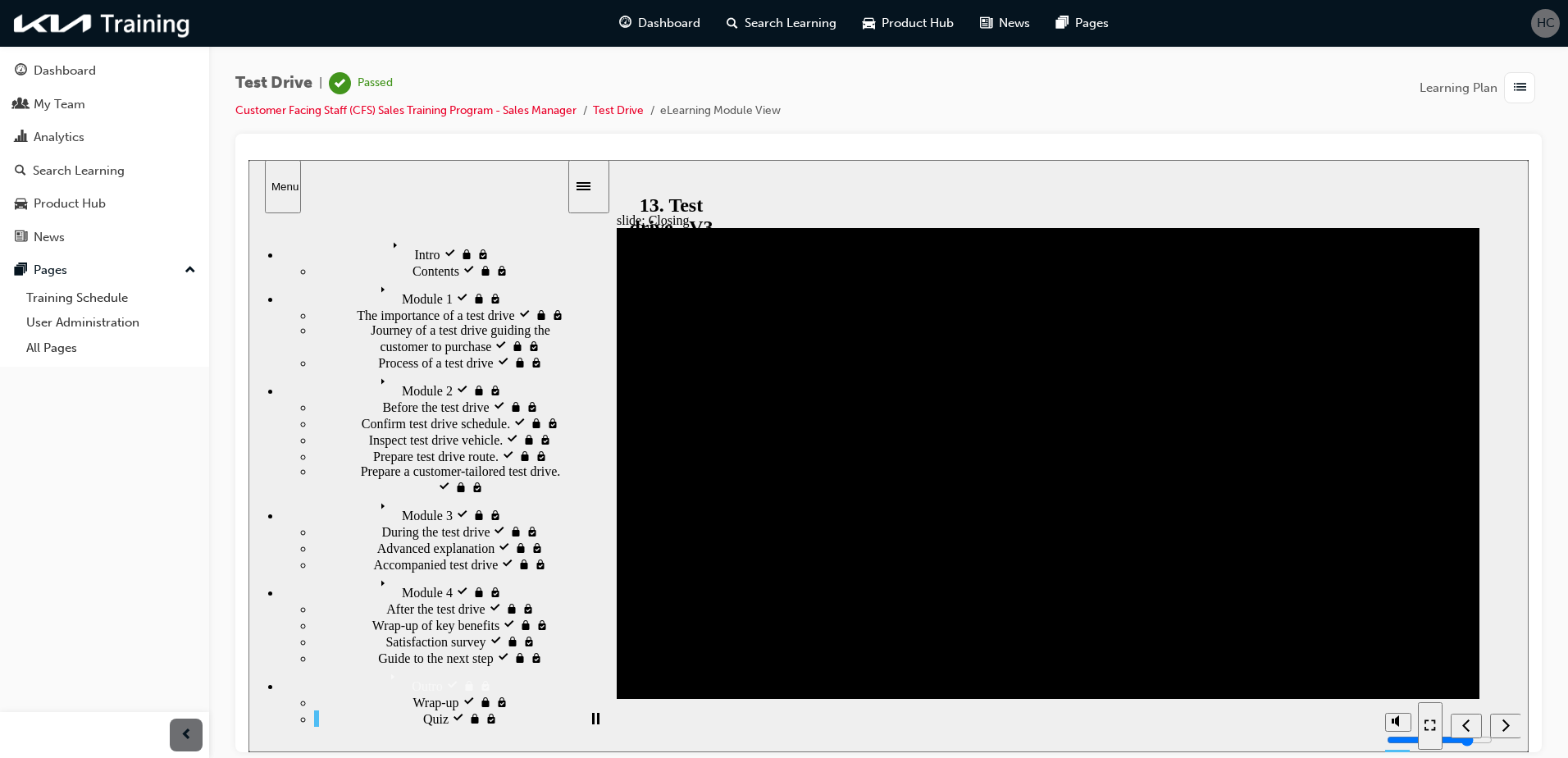
click at [1507, 92] on div "button" at bounding box center [1520, 88] width 32 height 32
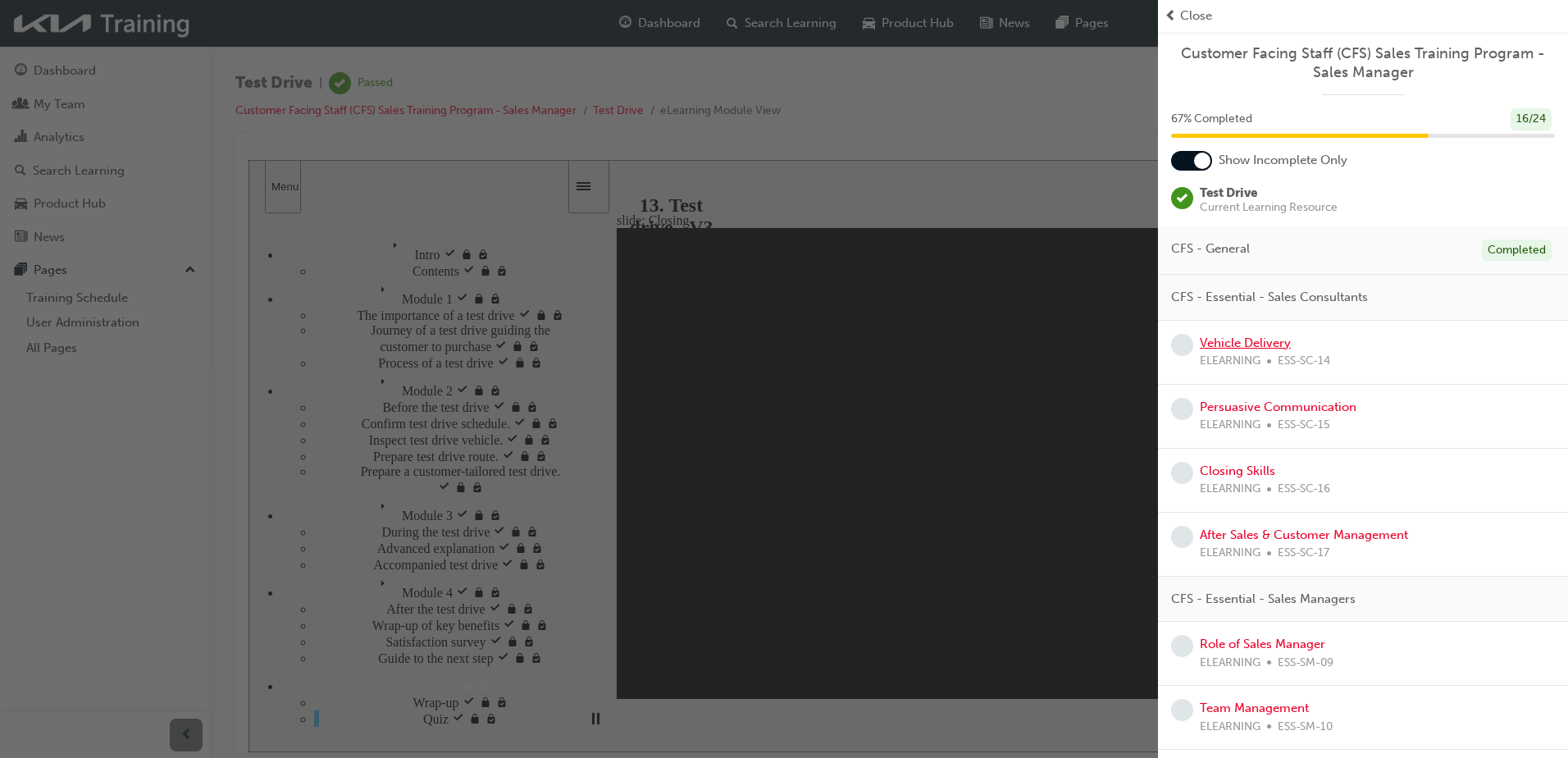
click at [1270, 336] on link "Vehicle Delivery" at bounding box center [1245, 342] width 91 height 15
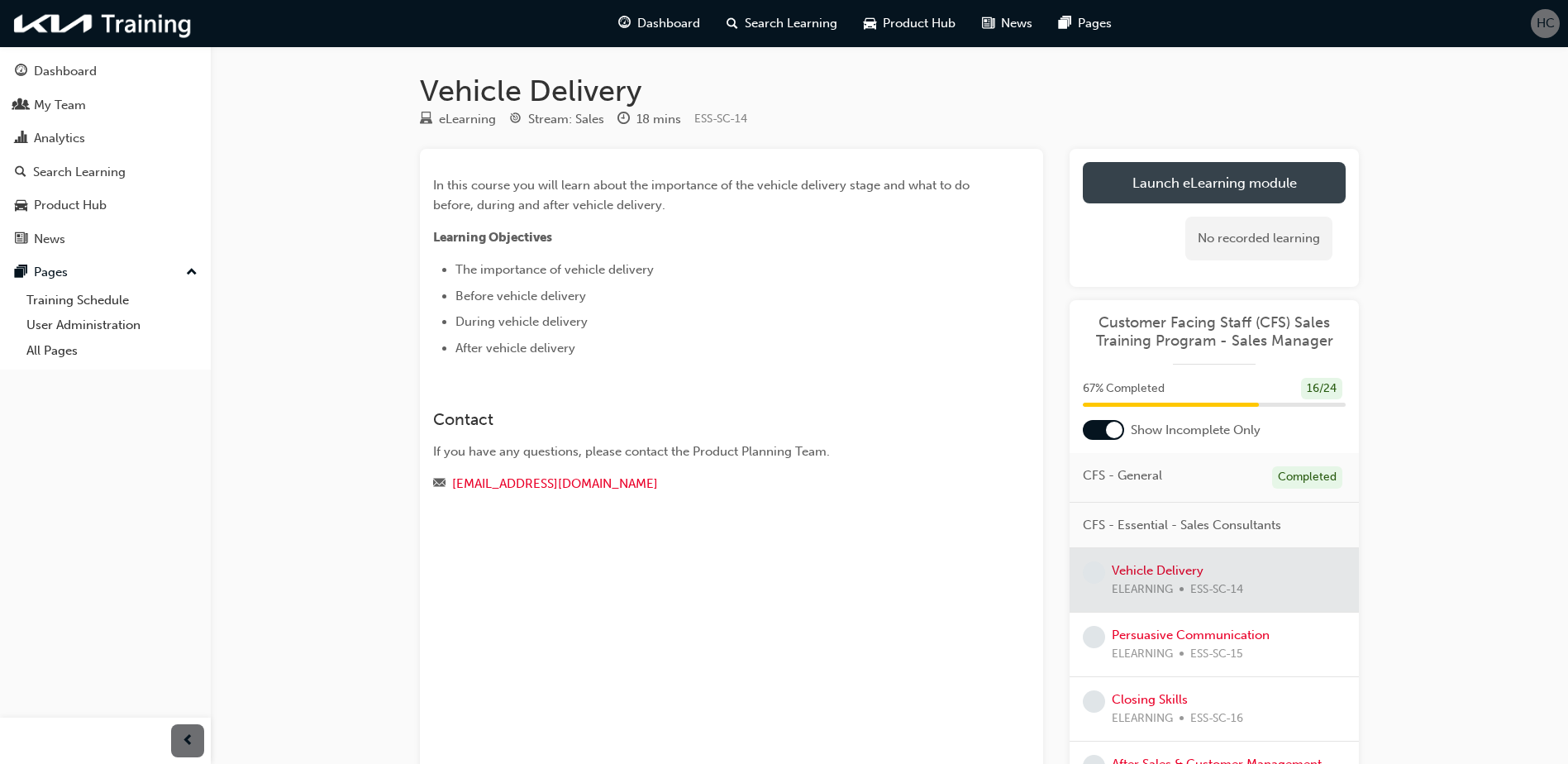
click at [1129, 170] on link "Launch eLearning module" at bounding box center [1214, 183] width 263 height 42
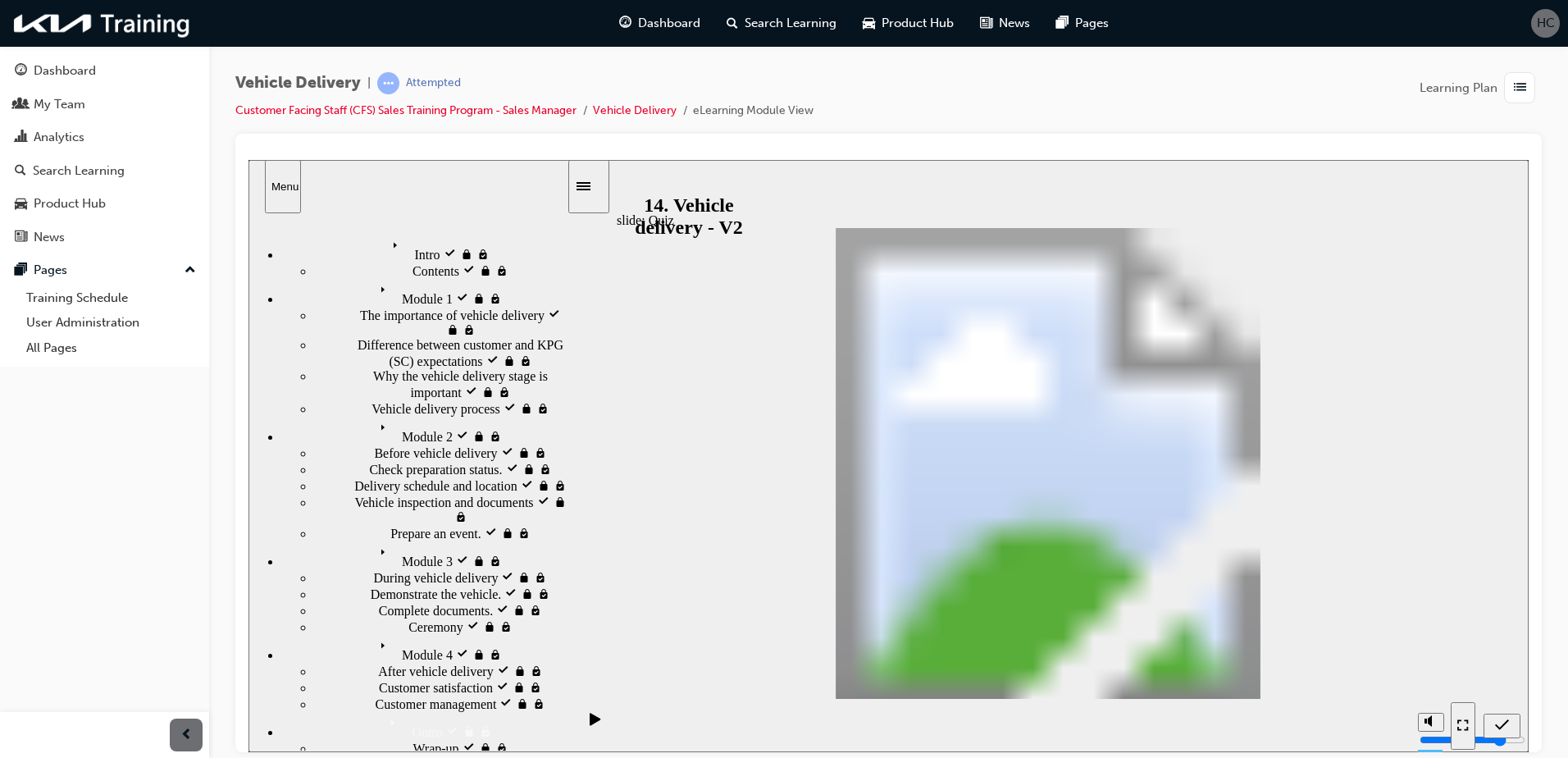
drag, startPoint x: 1249, startPoint y: 424, endPoint x: 834, endPoint y: 525, distance: 427.1
drag, startPoint x: 1326, startPoint y: 535, endPoint x: 1061, endPoint y: 536, distance: 265.0
radio input "true"
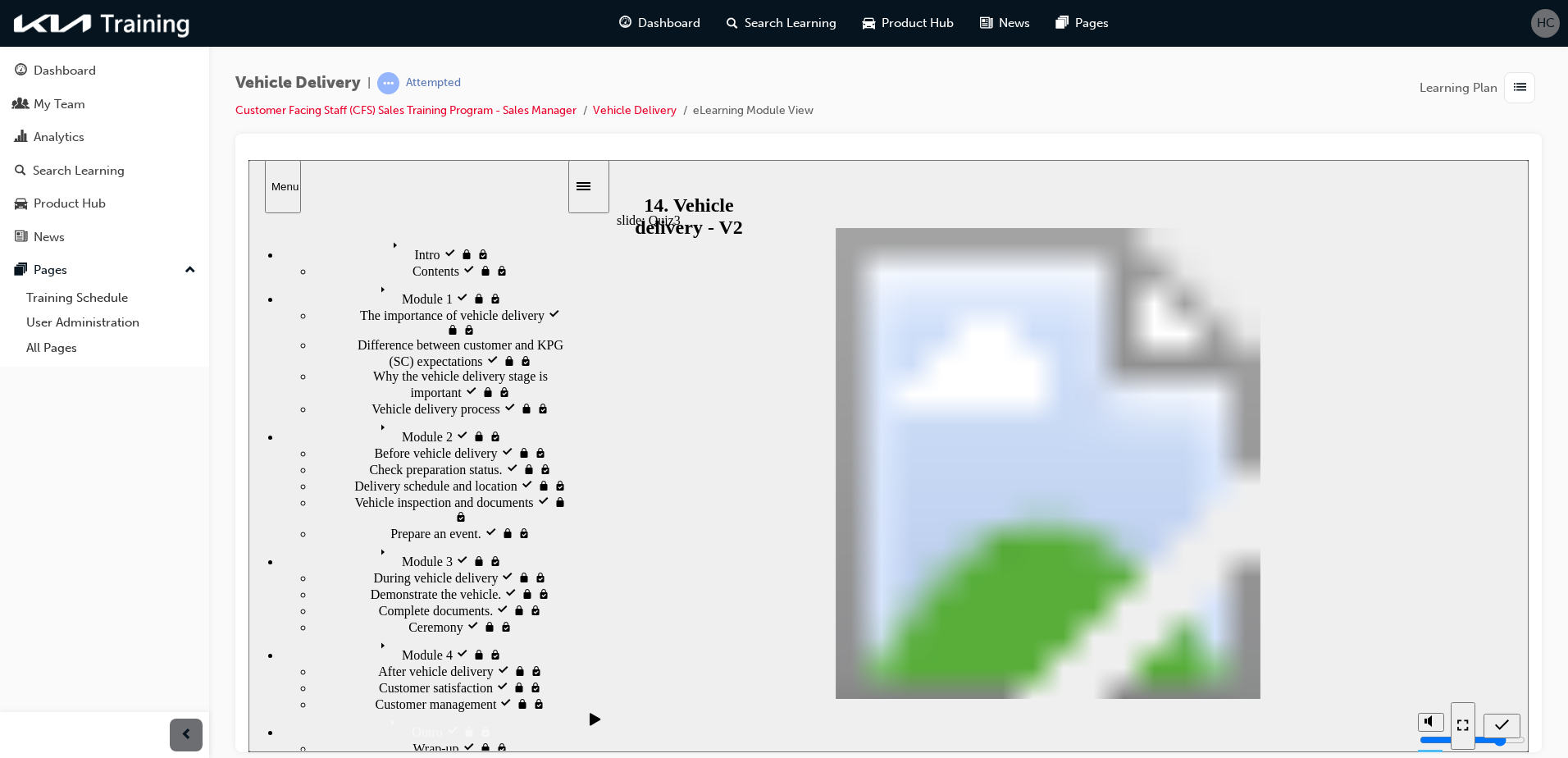
radio input "true"
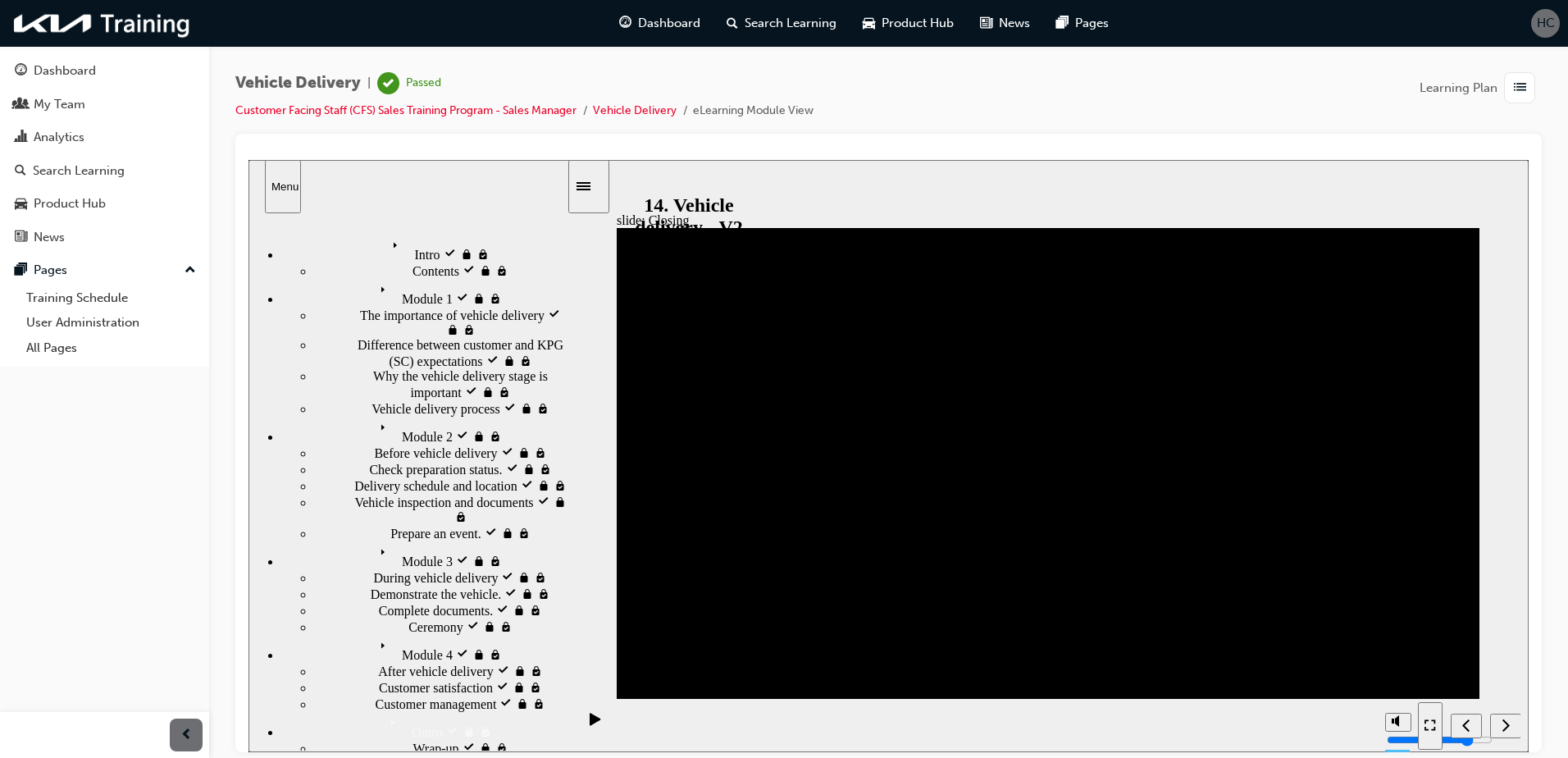
click at [1515, 81] on span "list-icon" at bounding box center [1520, 88] width 12 height 21
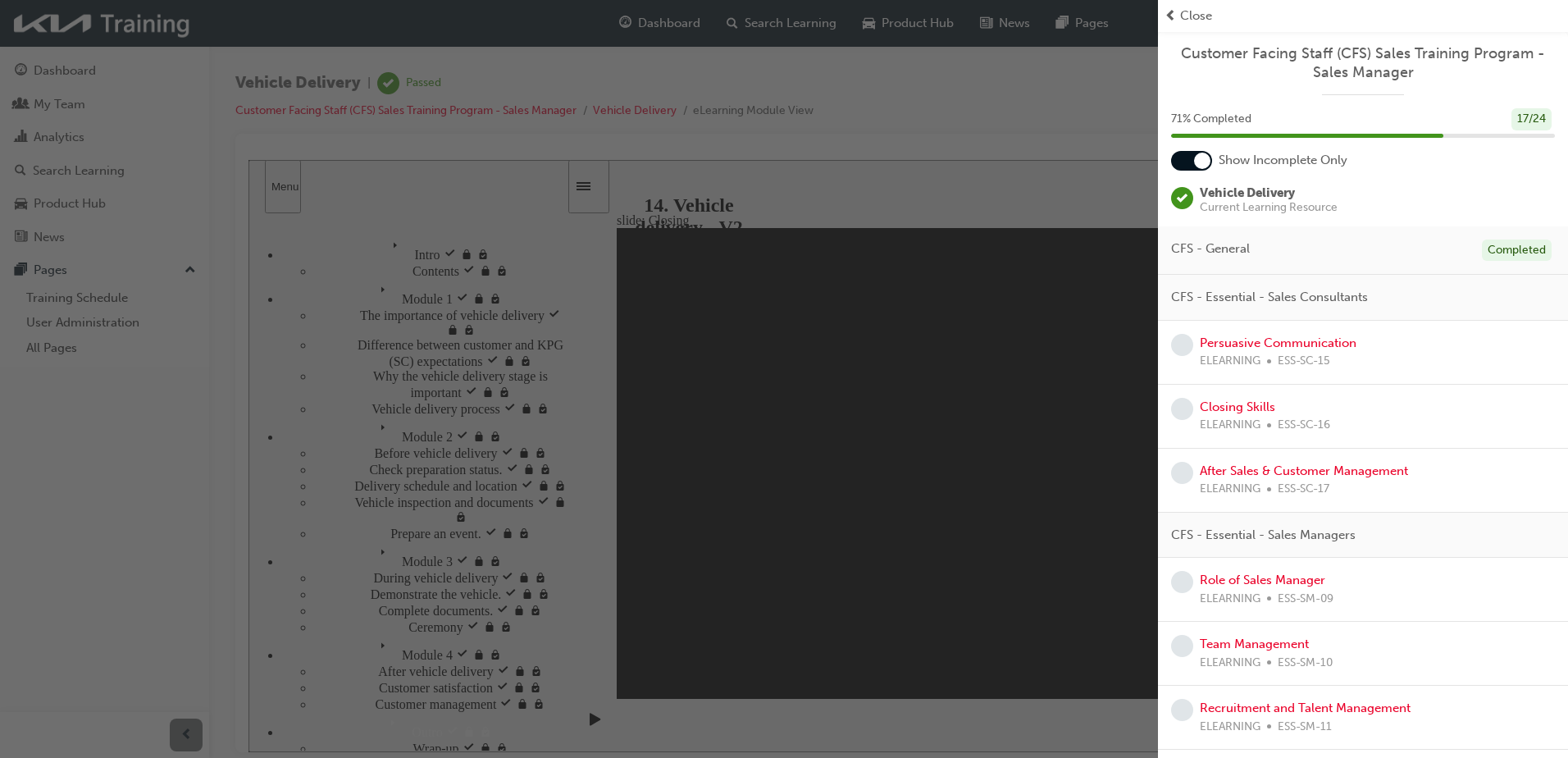
click at [1328, 350] on div "Persuasive Communication ELEARNING ESS-SC-15" at bounding box center [1277, 352] width 157 height 36
click at [1314, 344] on link "Persuasive Communication" at bounding box center [1277, 342] width 157 height 15
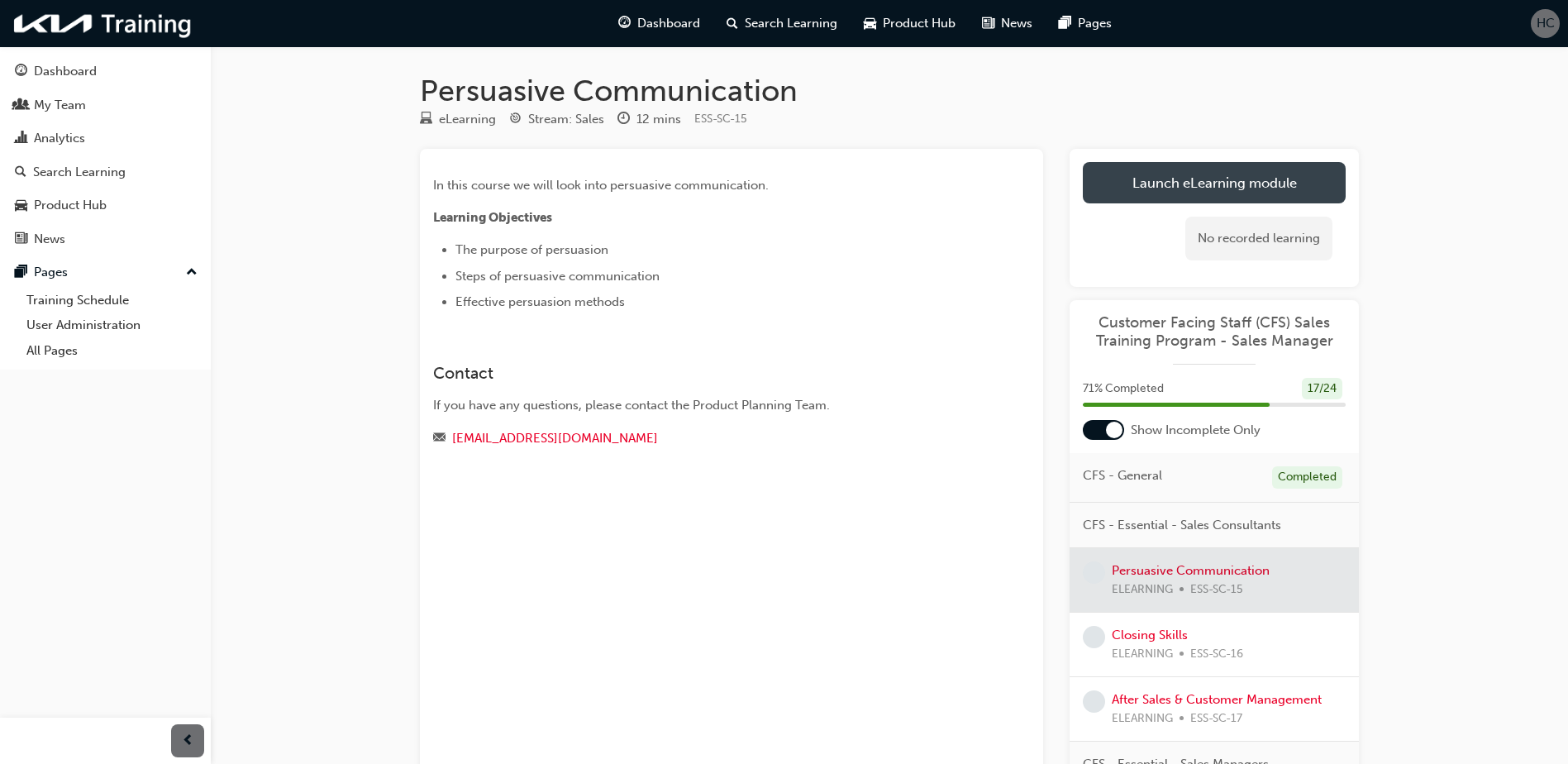
click at [1208, 180] on link "Launch eLearning module" at bounding box center [1214, 183] width 263 height 42
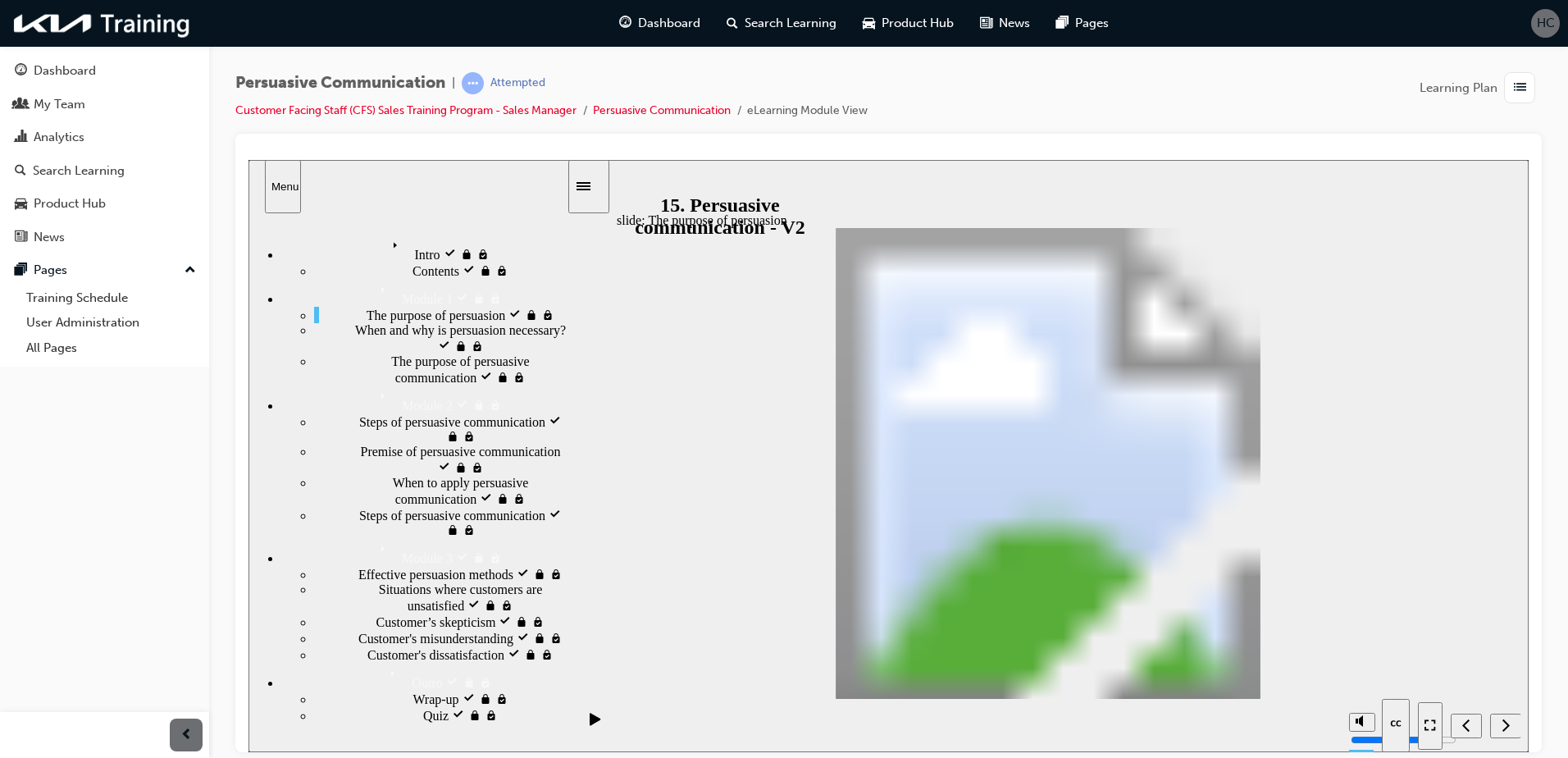
click at [1136, 160] on iframe at bounding box center [888, 455] width 1280 height 592
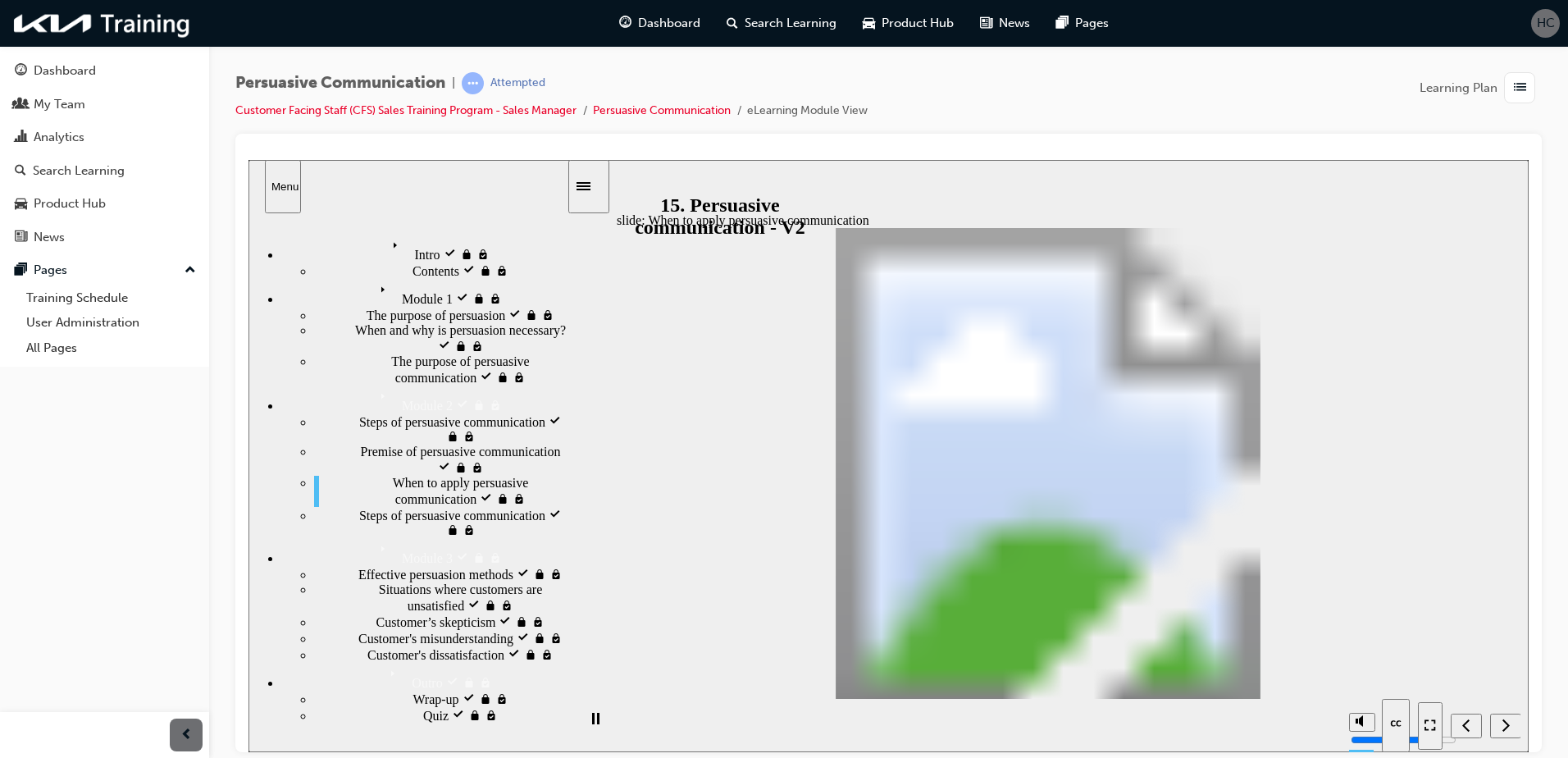
click at [1502, 717] on nav "slide navigation" at bounding box center [1468, 724] width 102 height 53
